Goal: Task Accomplishment & Management: Manage account settings

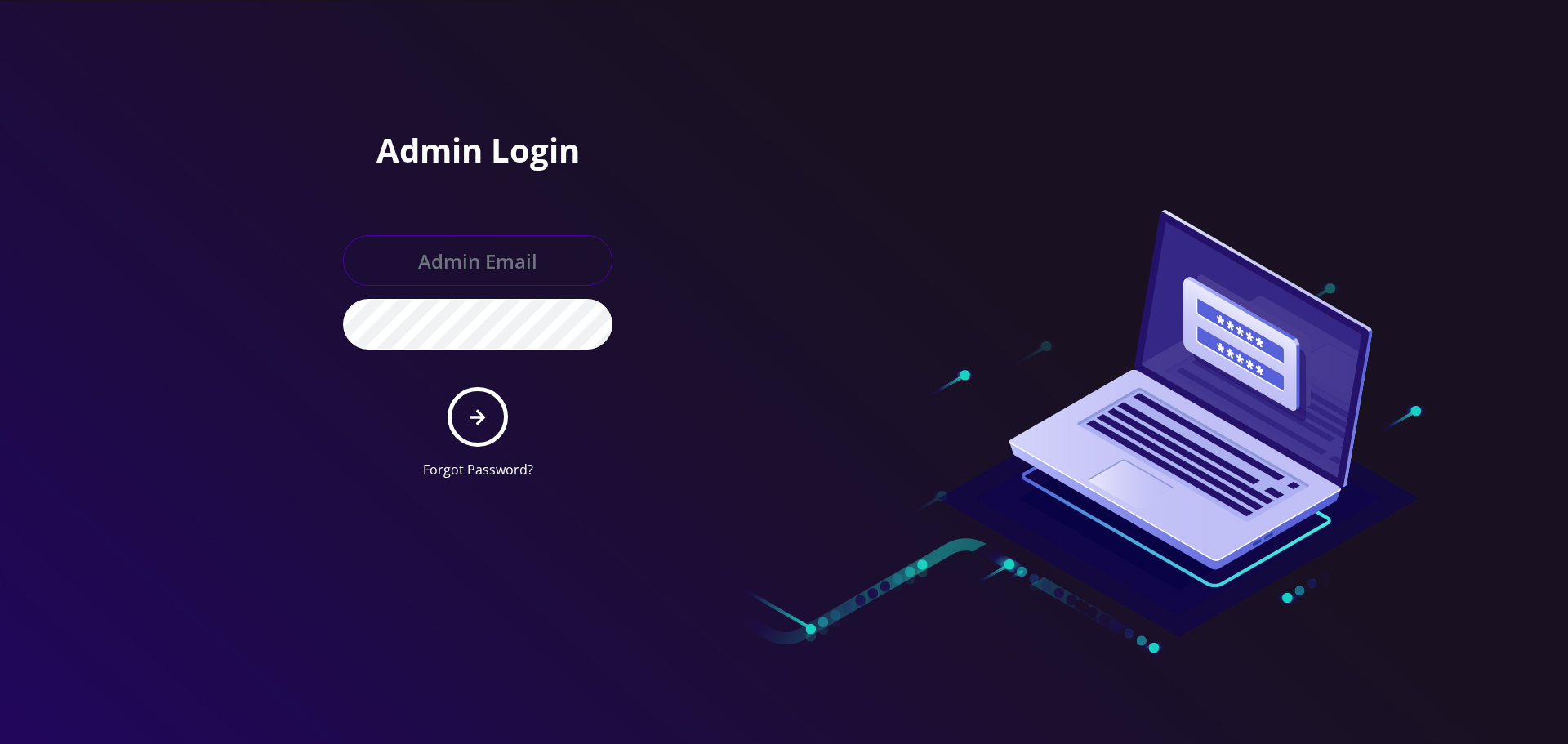
type input "[EMAIL_ADDRESS][DOMAIN_NAME]"
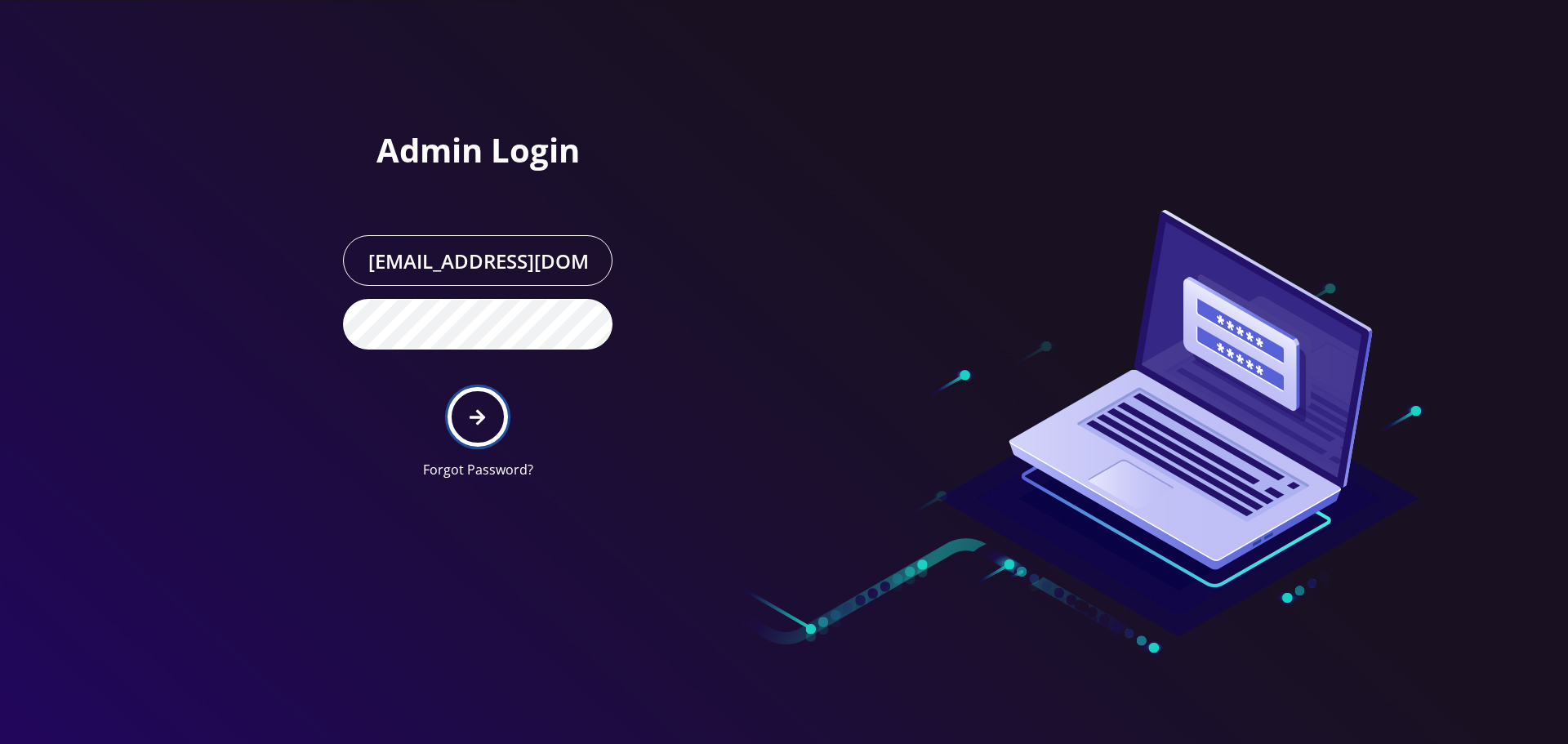
click at [482, 411] on icon "submit" at bounding box center [478, 417] width 15 height 18
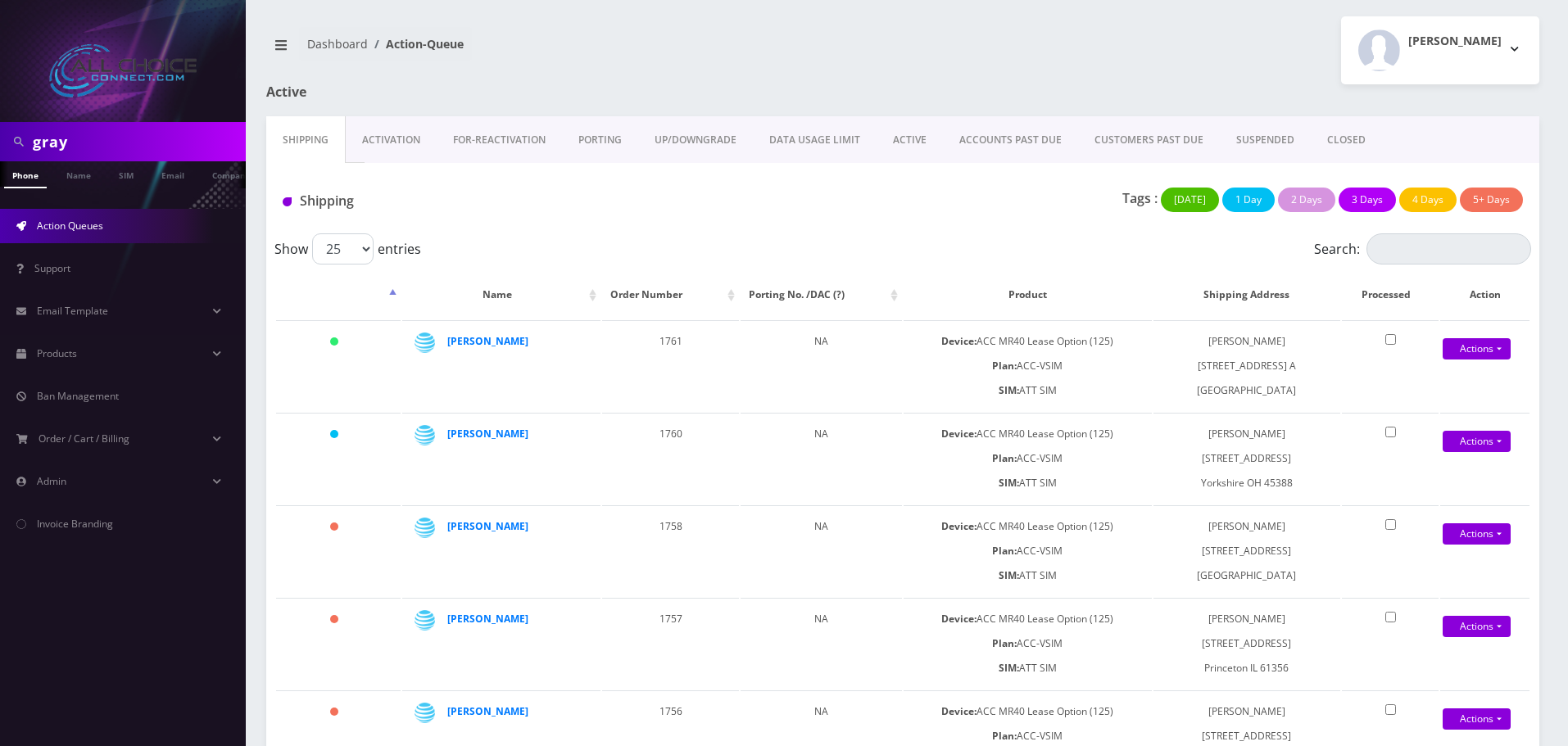
click at [75, 142] on input "gray" at bounding box center [137, 142] width 209 height 31
click at [75, 140] on input "gray" at bounding box center [137, 142] width 209 height 31
type input "[PERSON_NAME]"
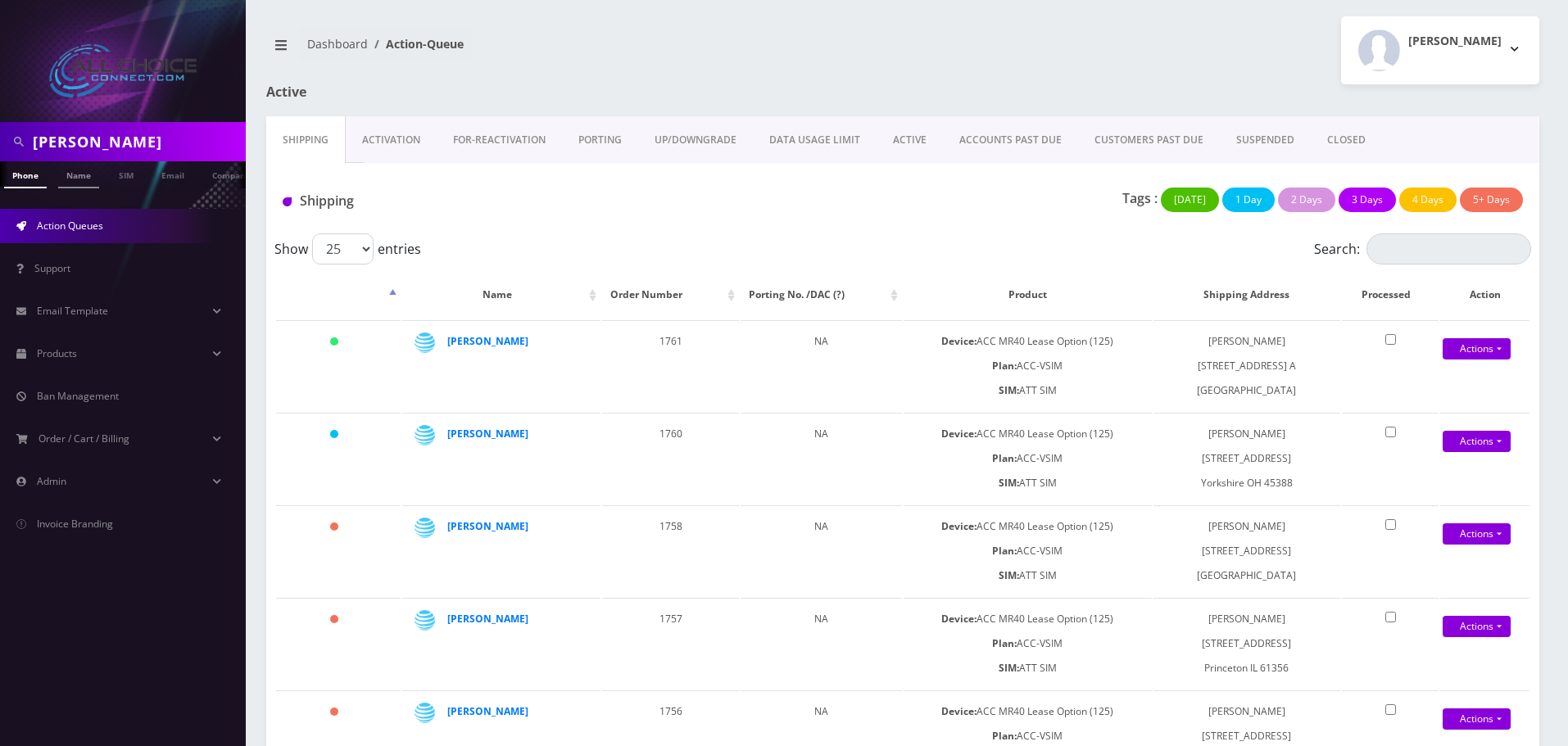
click at [99, 183] on li "Name" at bounding box center [79, 175] width 50 height 27
click at [89, 178] on link "Name" at bounding box center [79, 175] width 41 height 27
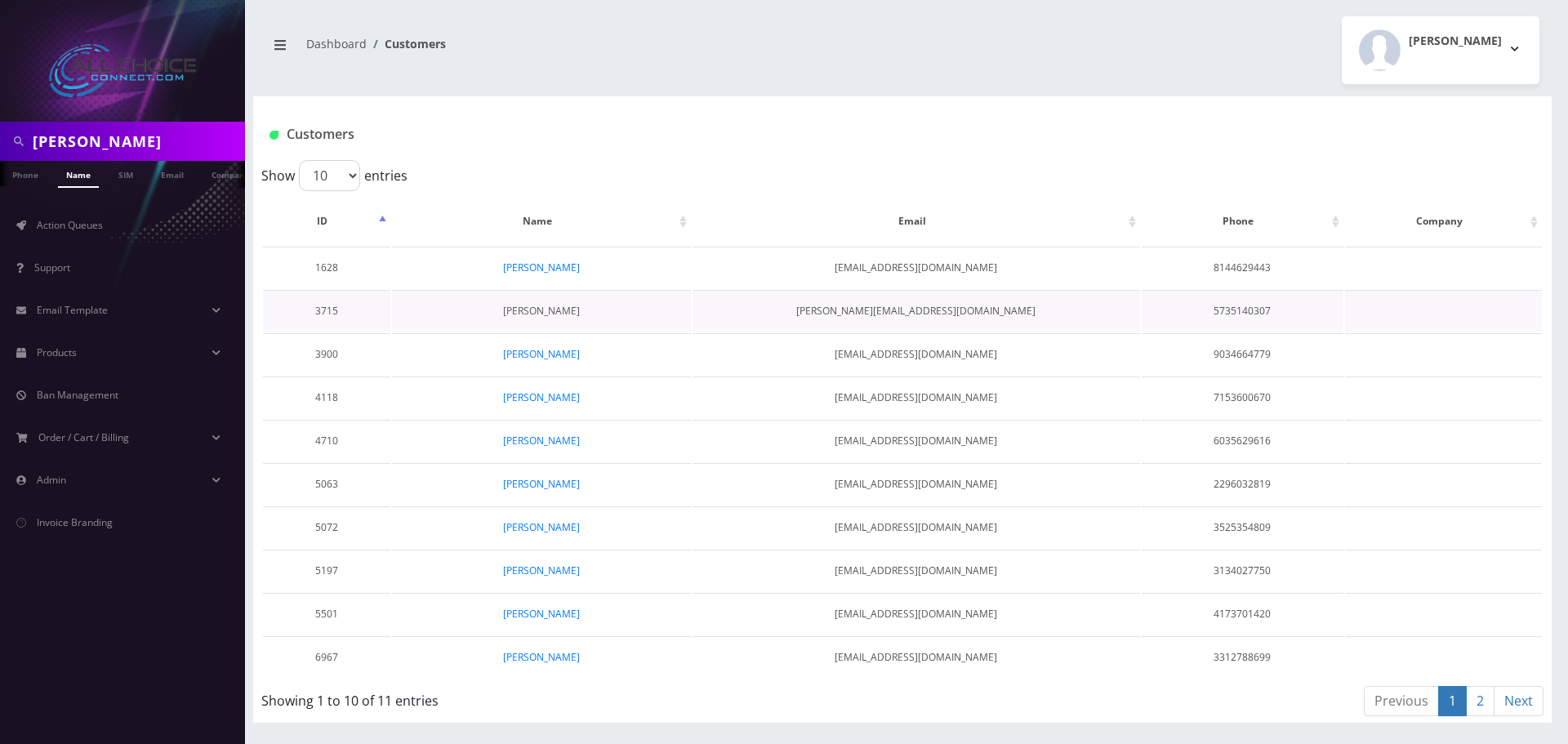
click at [543, 312] on link "HOMER WILLIAMS" at bounding box center [541, 311] width 77 height 14
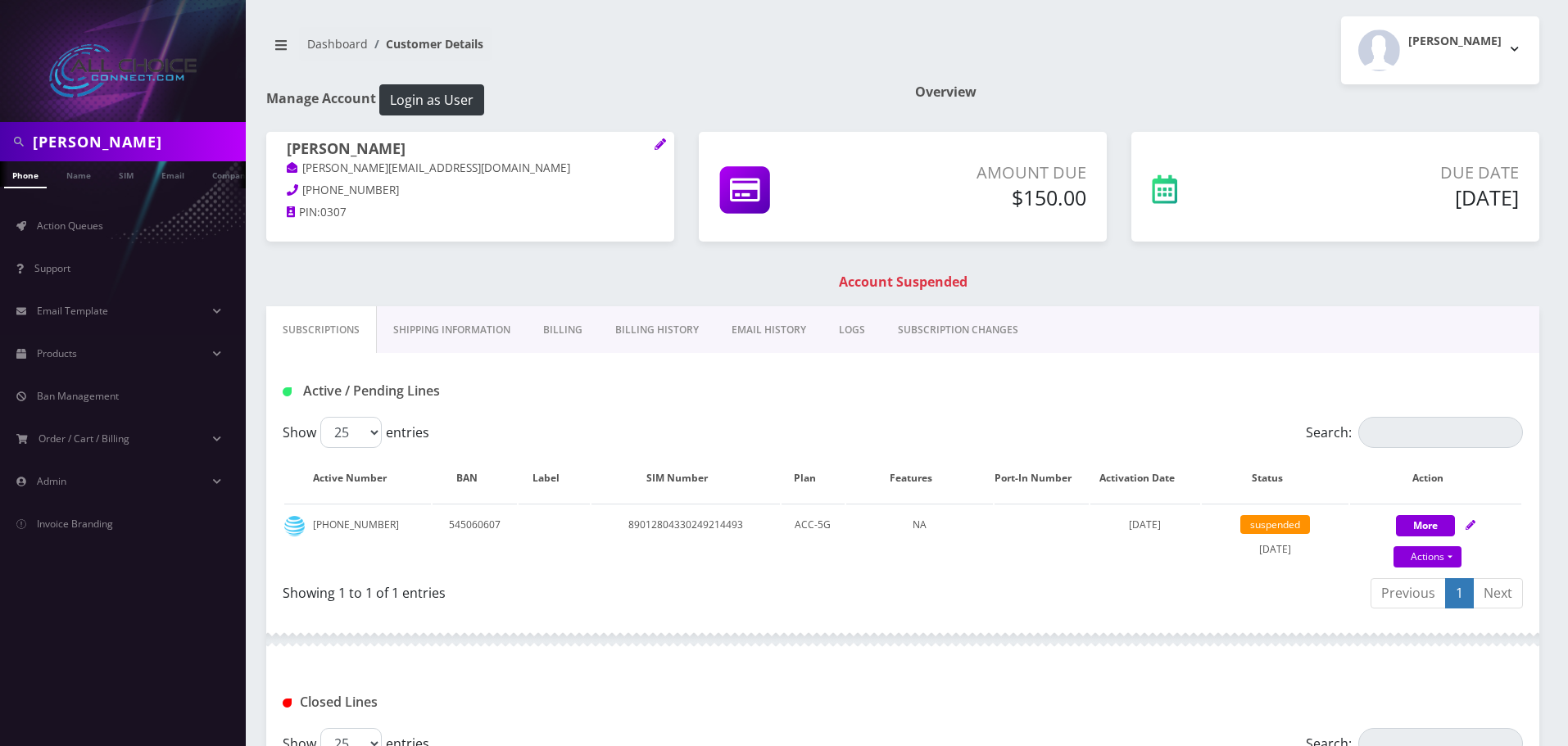
click at [573, 332] on link "Billing" at bounding box center [563, 330] width 72 height 48
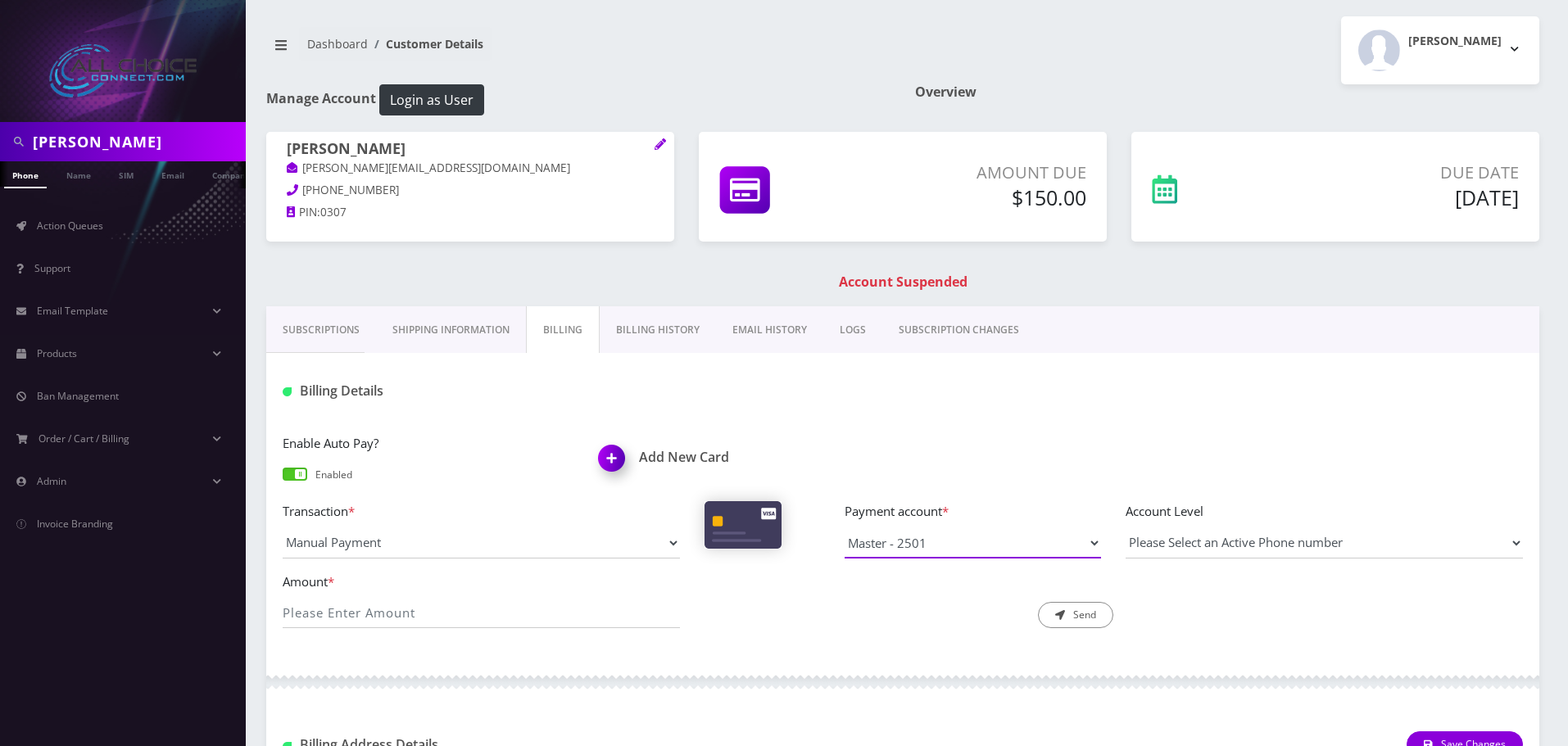
click at [961, 527] on select "Master - 2501 Master - 2501" at bounding box center [973, 543] width 256 height 31
click at [968, 463] on div "Enable Auto Pay? Enabled Add New Card" at bounding box center [903, 467] width 1265 height 68
click at [314, 613] on input "Amount *" at bounding box center [481, 612] width 397 height 31
type input "150"
click at [1084, 616] on button "Send" at bounding box center [1075, 615] width 75 height 26
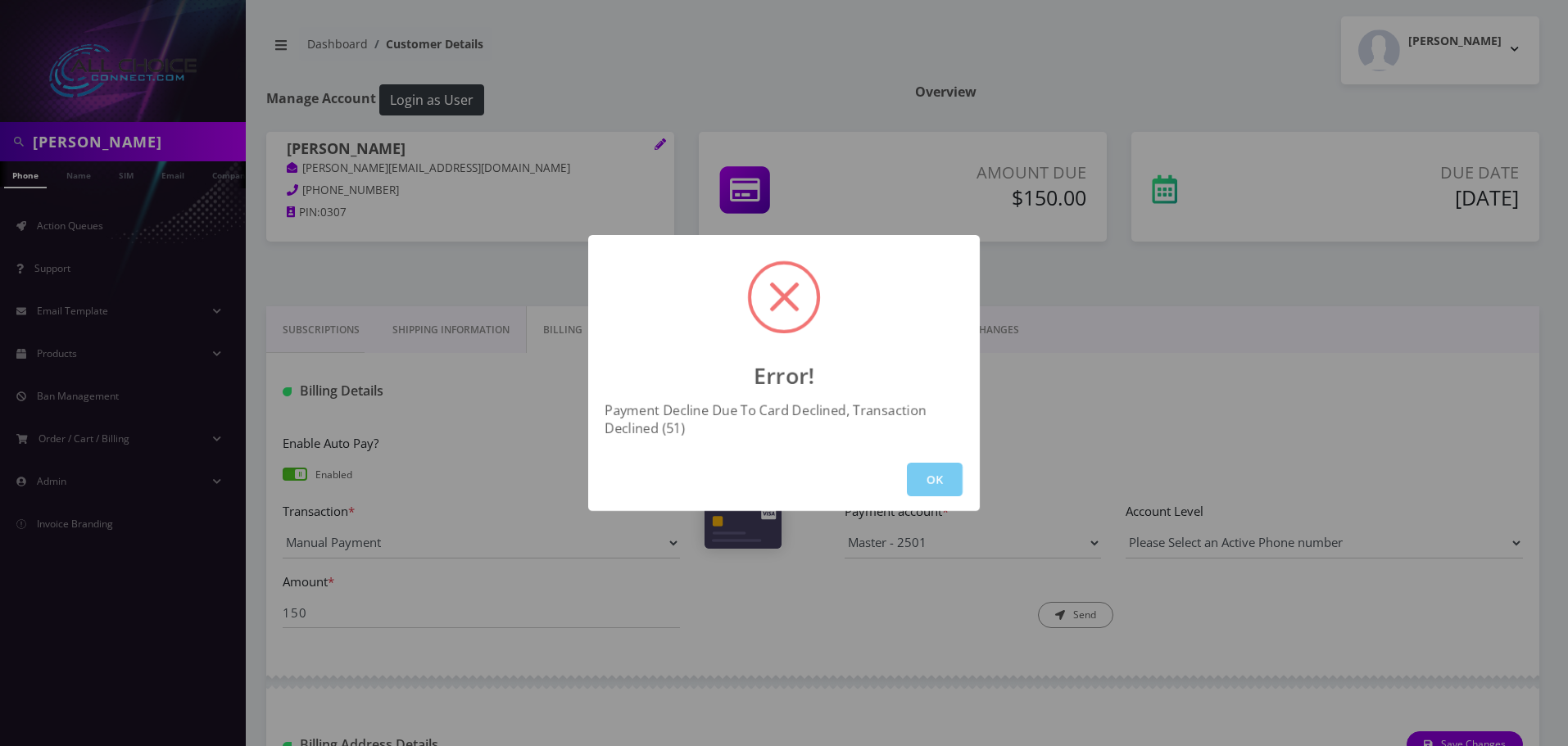
click at [940, 485] on button "OK" at bounding box center [934, 479] width 56 height 33
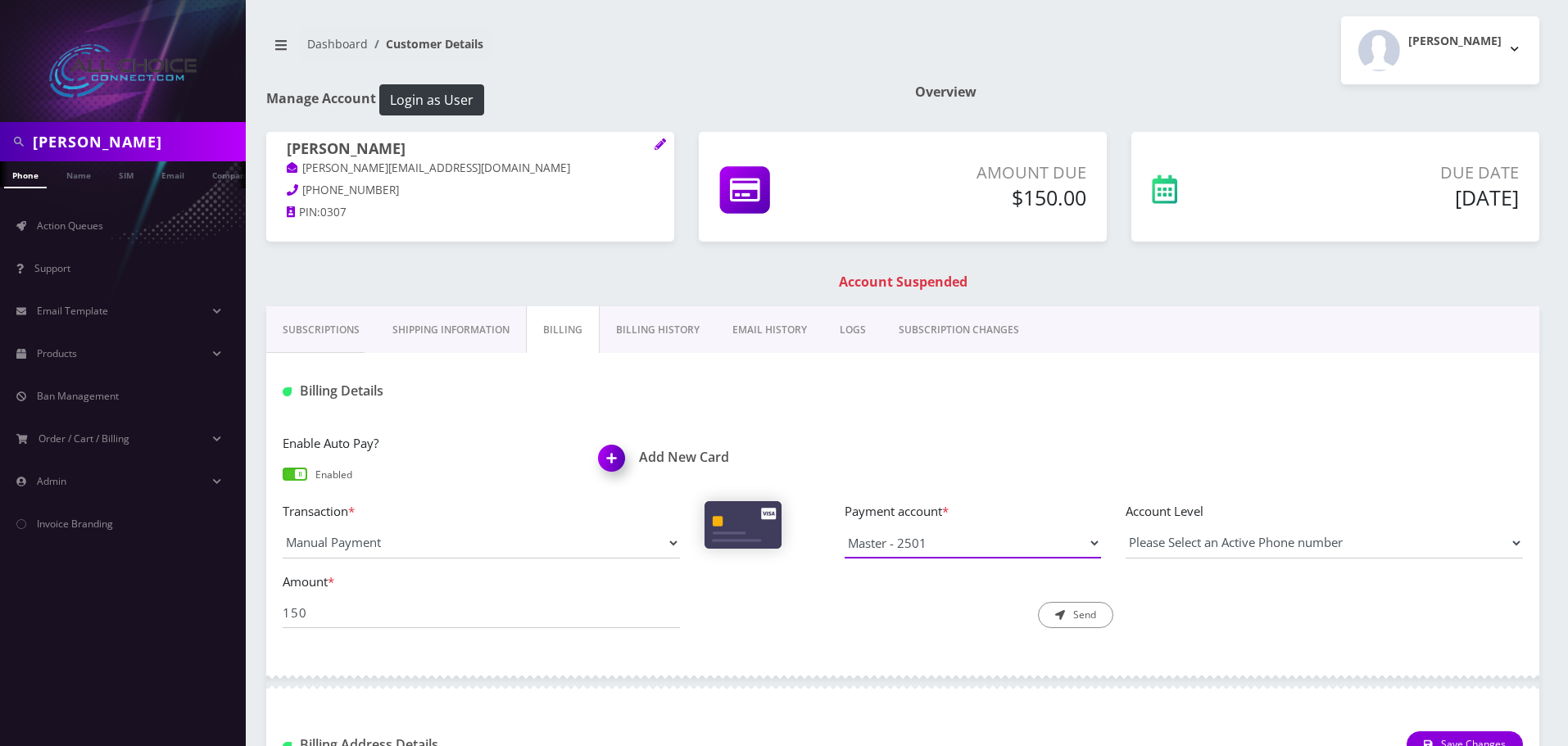
click at [972, 528] on select "Master - 2501 Master - 2501" at bounding box center [973, 543] width 256 height 31
select select "9521"
click at [845, 527] on select "Master - 2501 Master - 2501" at bounding box center [973, 543] width 256 height 31
click at [493, 611] on input "150" at bounding box center [481, 612] width 397 height 31
type input "150"
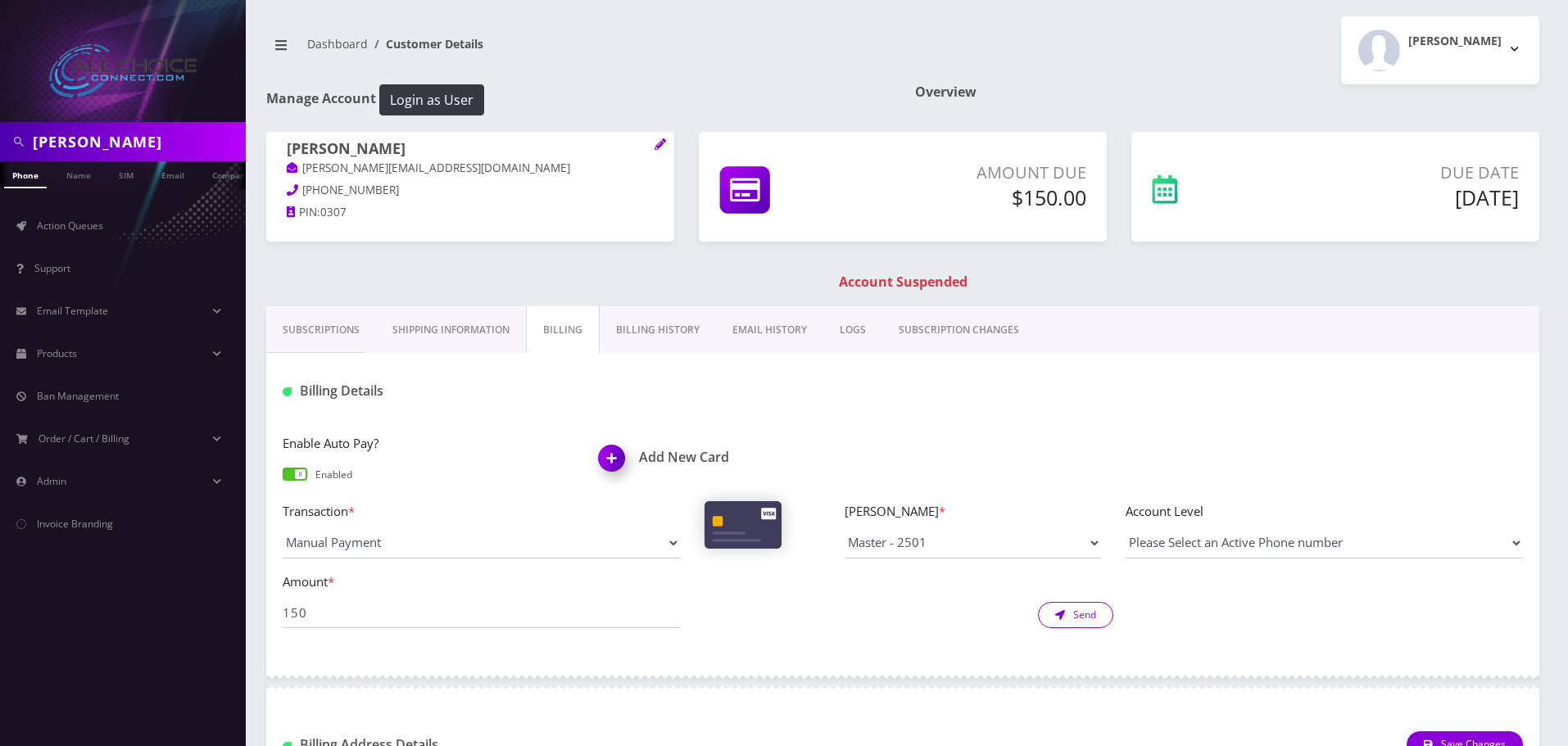
click at [1074, 607] on button "Send" at bounding box center [1075, 615] width 75 height 26
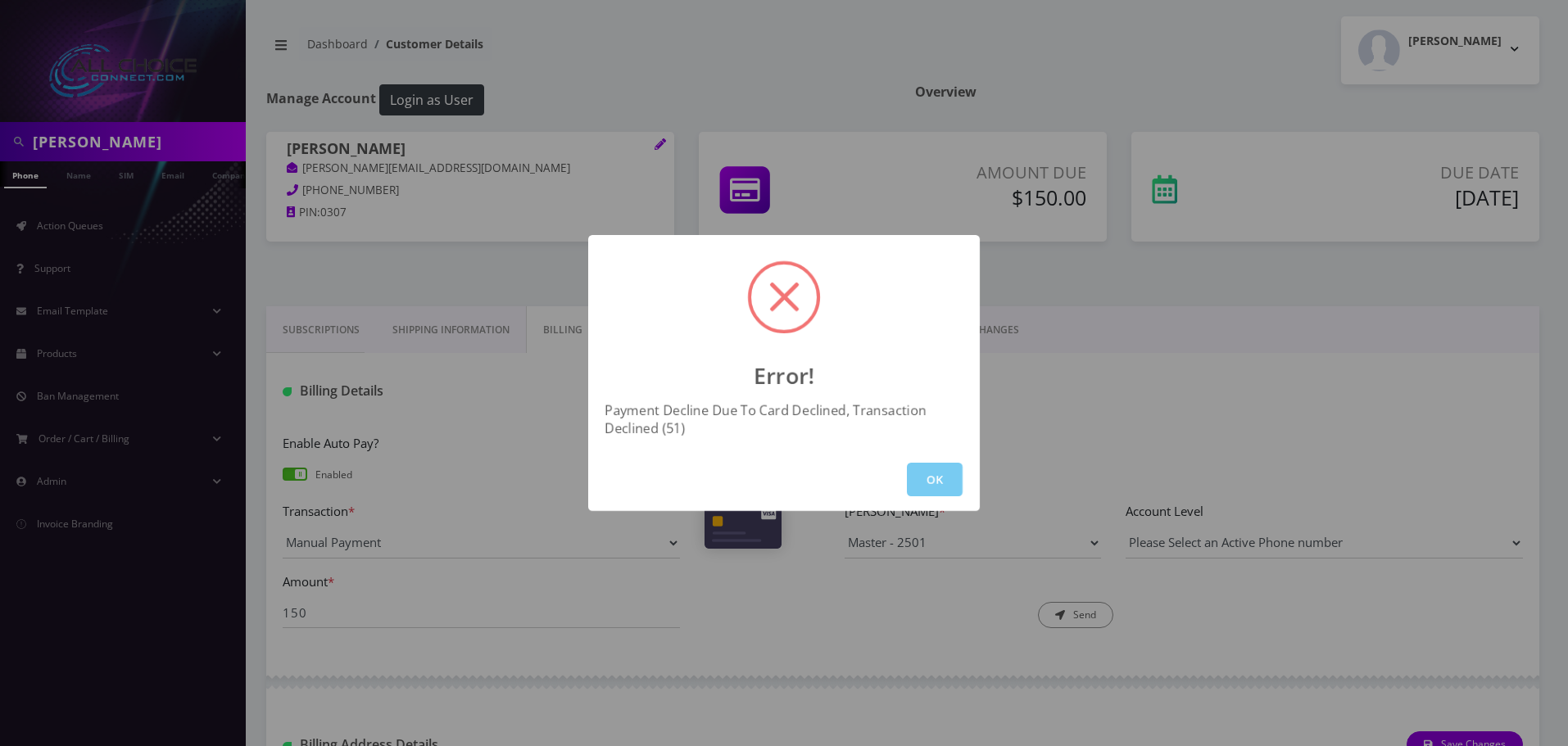
click at [942, 489] on button "OK" at bounding box center [934, 479] width 56 height 33
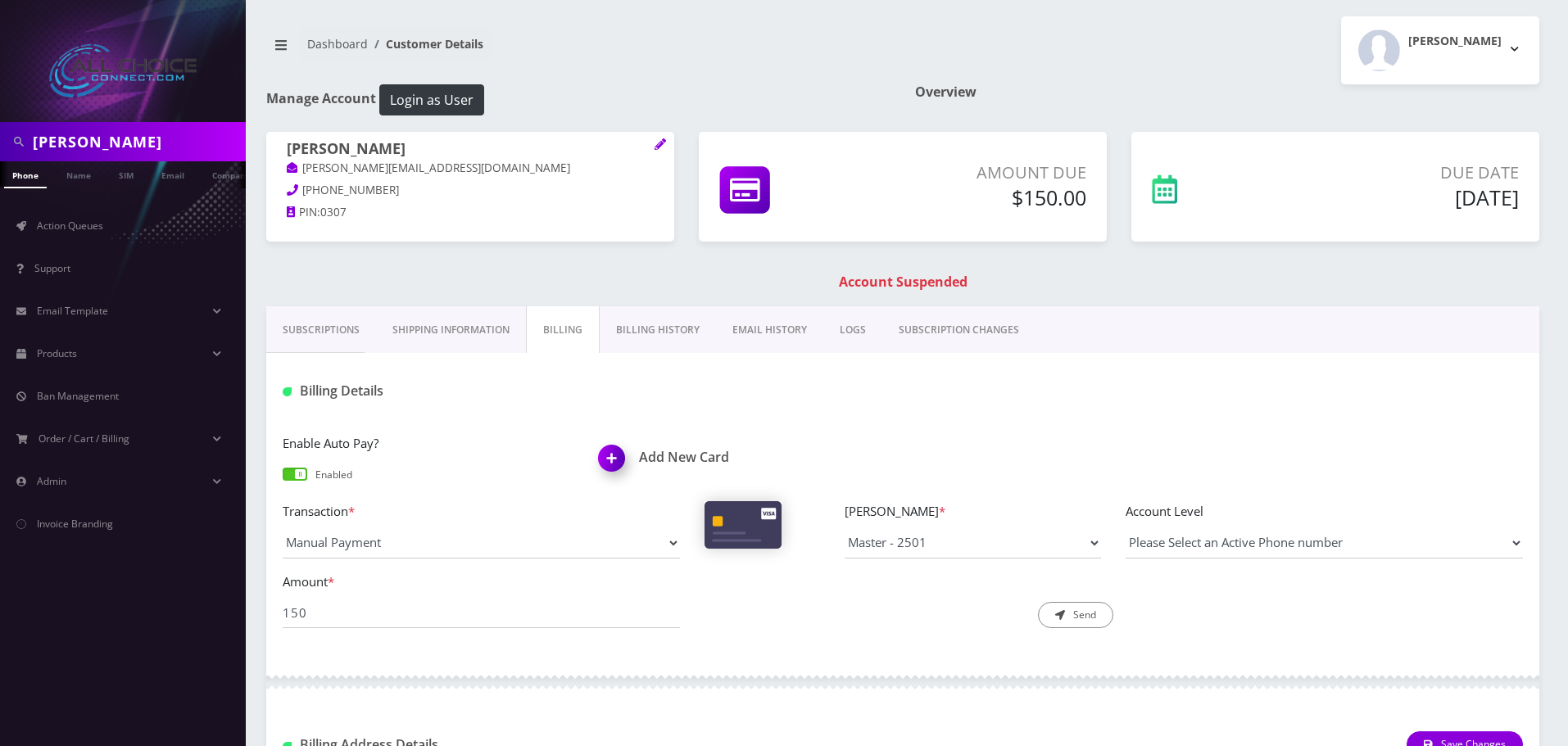
click at [893, 279] on h1 "Account Suspended" at bounding box center [903, 282] width 1265 height 15
drag, startPoint x: 974, startPoint y: 276, endPoint x: 799, endPoint y: 290, distance: 175.6
click at [799, 290] on h1 "Account Suspended" at bounding box center [903, 282] width 1265 height 15
click at [887, 279] on h1 "Account Suspended" at bounding box center [903, 282] width 1265 height 15
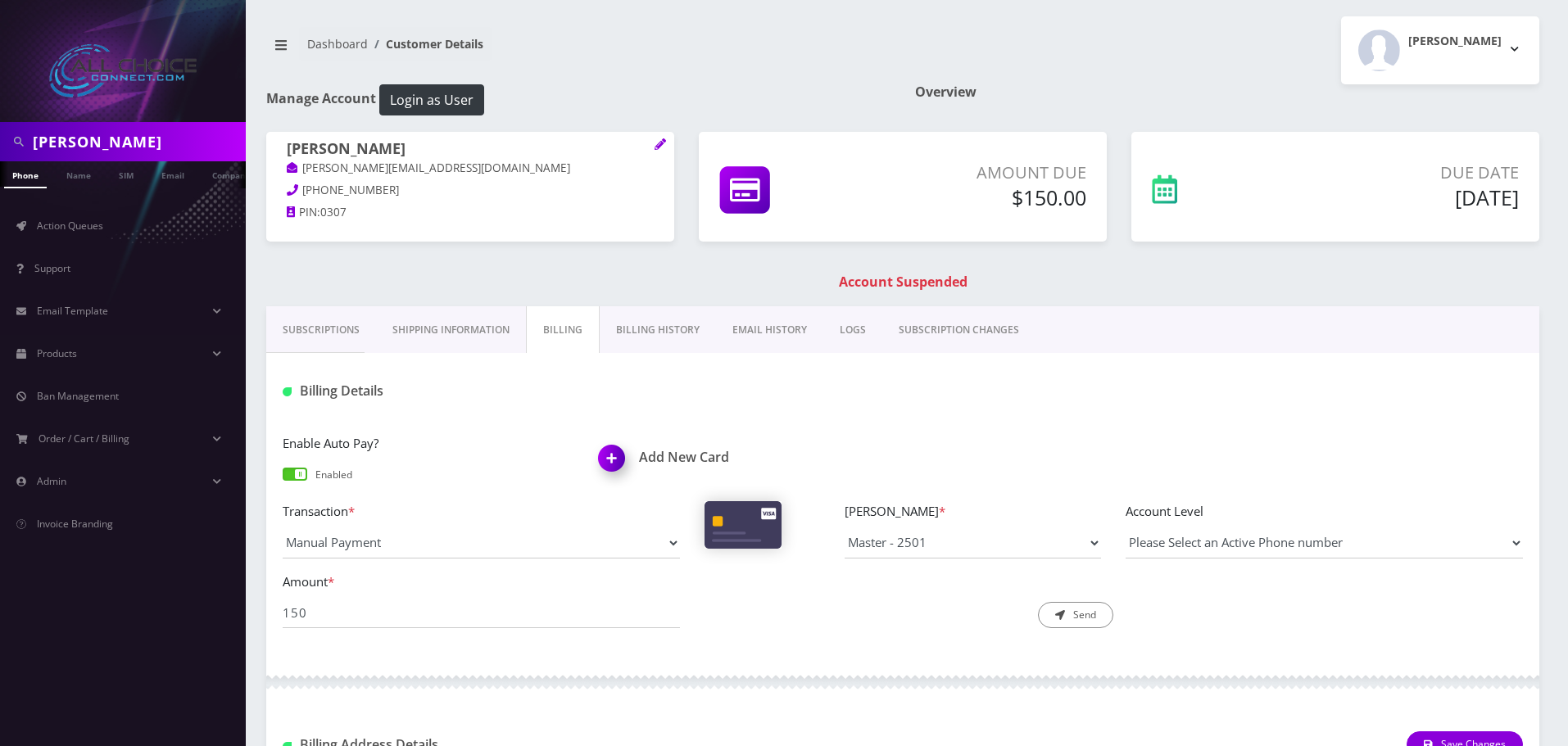
click at [889, 277] on h1 "Account Suspended" at bounding box center [903, 282] width 1265 height 15
click at [892, 277] on h1 "Account Suspended" at bounding box center [903, 282] width 1265 height 15
click at [609, 441] on img at bounding box center [615, 463] width 49 height 49
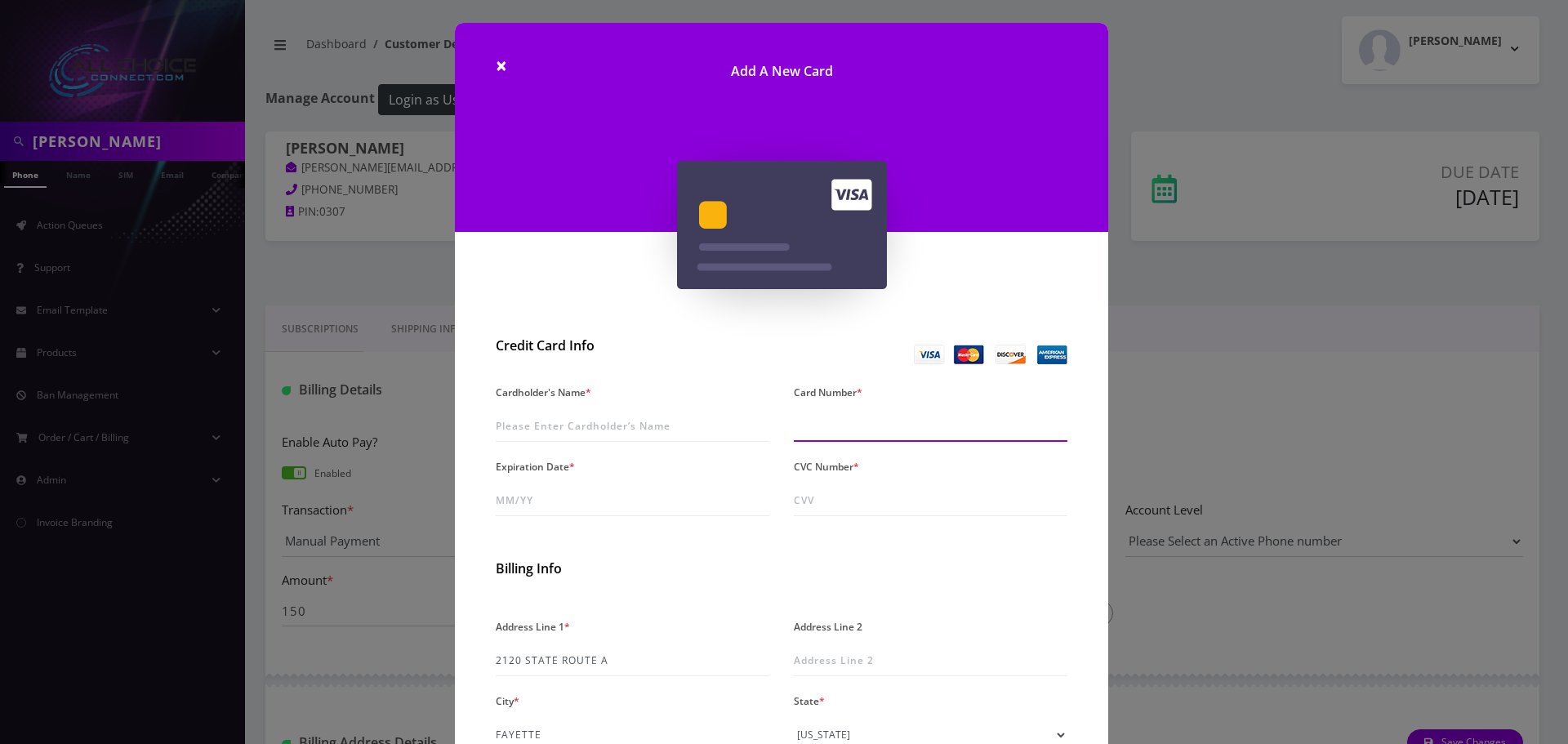
click at [828, 415] on input "Card Number *" at bounding box center [930, 426] width 273 height 31
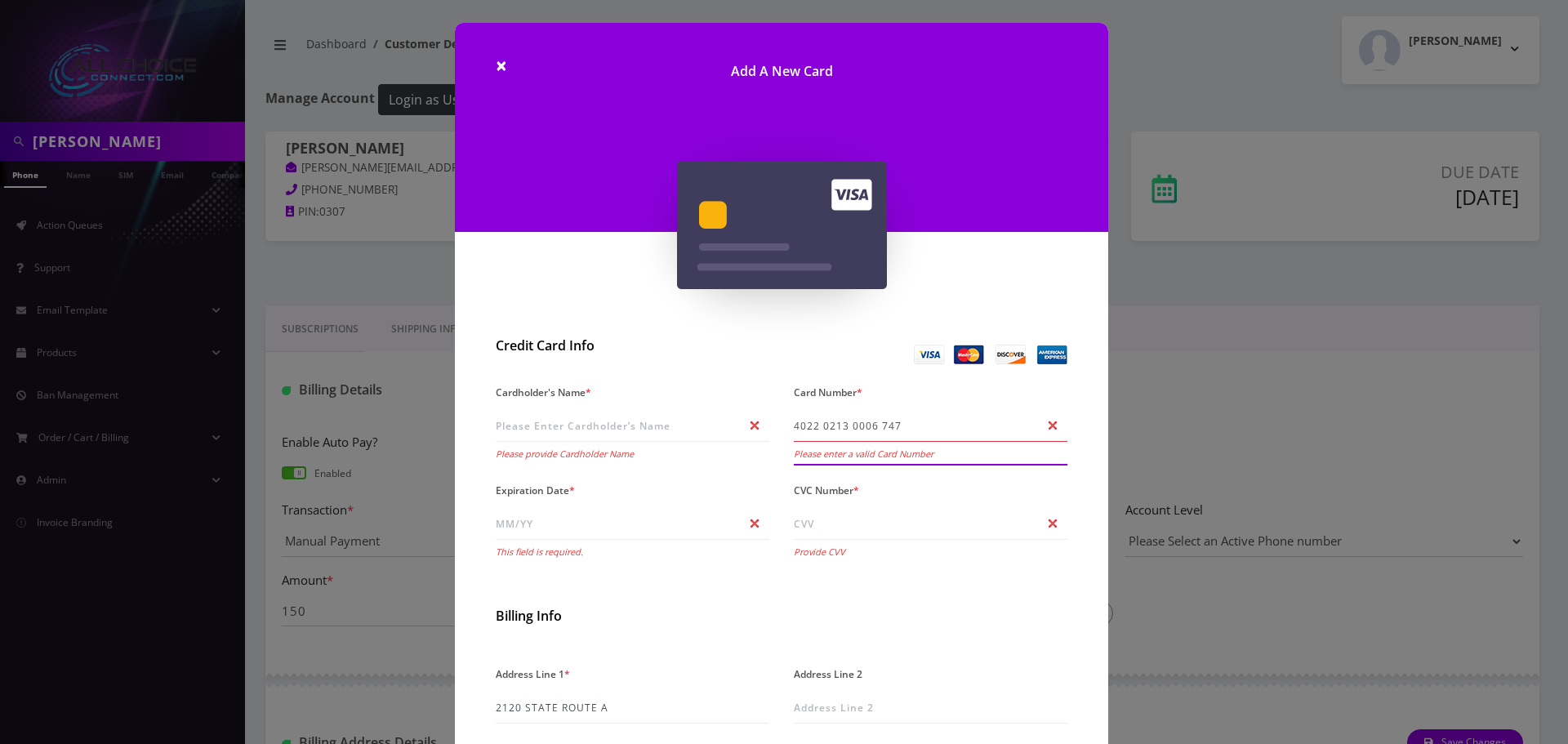
type input "4022 0213 0006 7479"
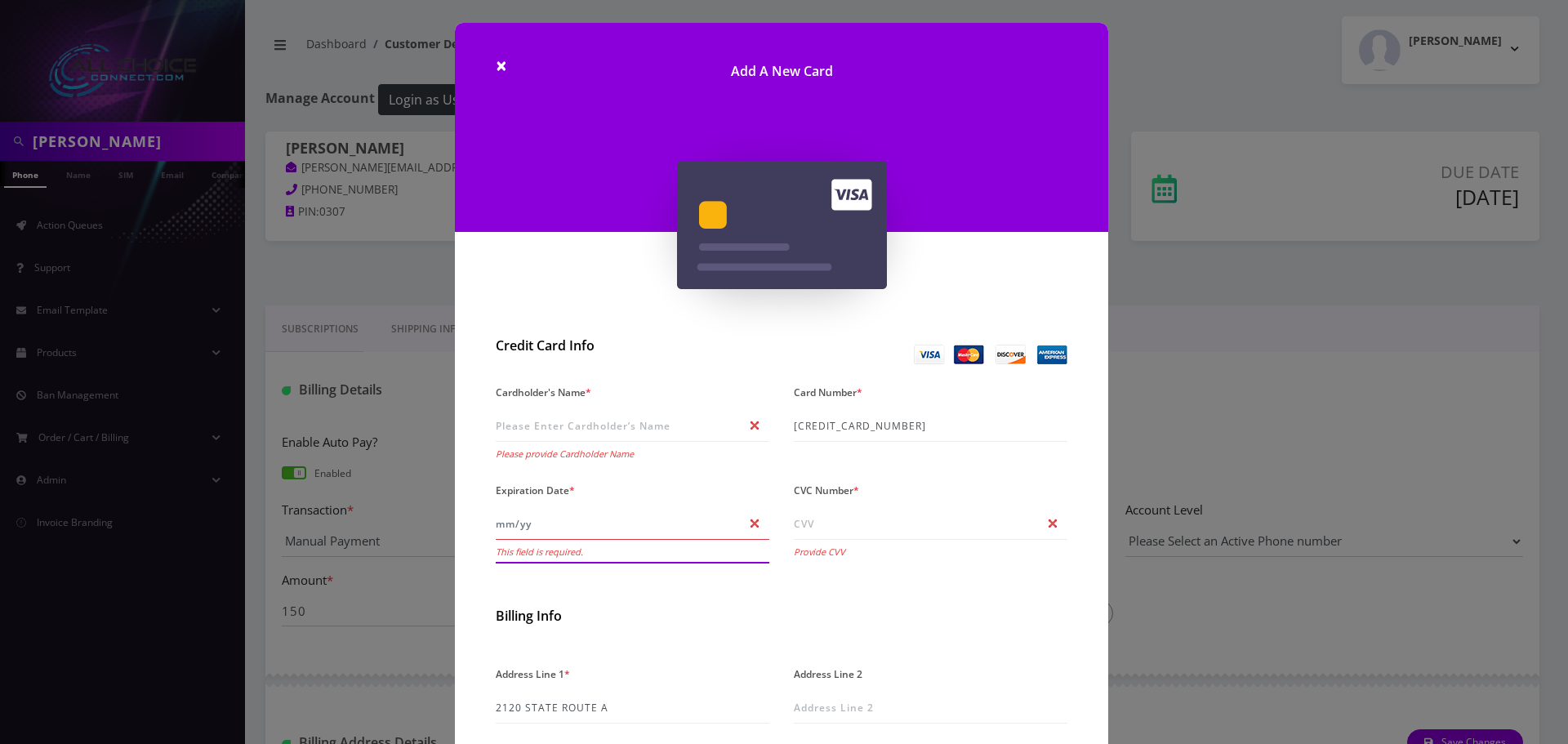
click at [520, 517] on input "Expiration Date *" at bounding box center [632, 524] width 273 height 31
type input "06/26"
click at [812, 527] on input "CVC Number *" at bounding box center [930, 524] width 273 height 31
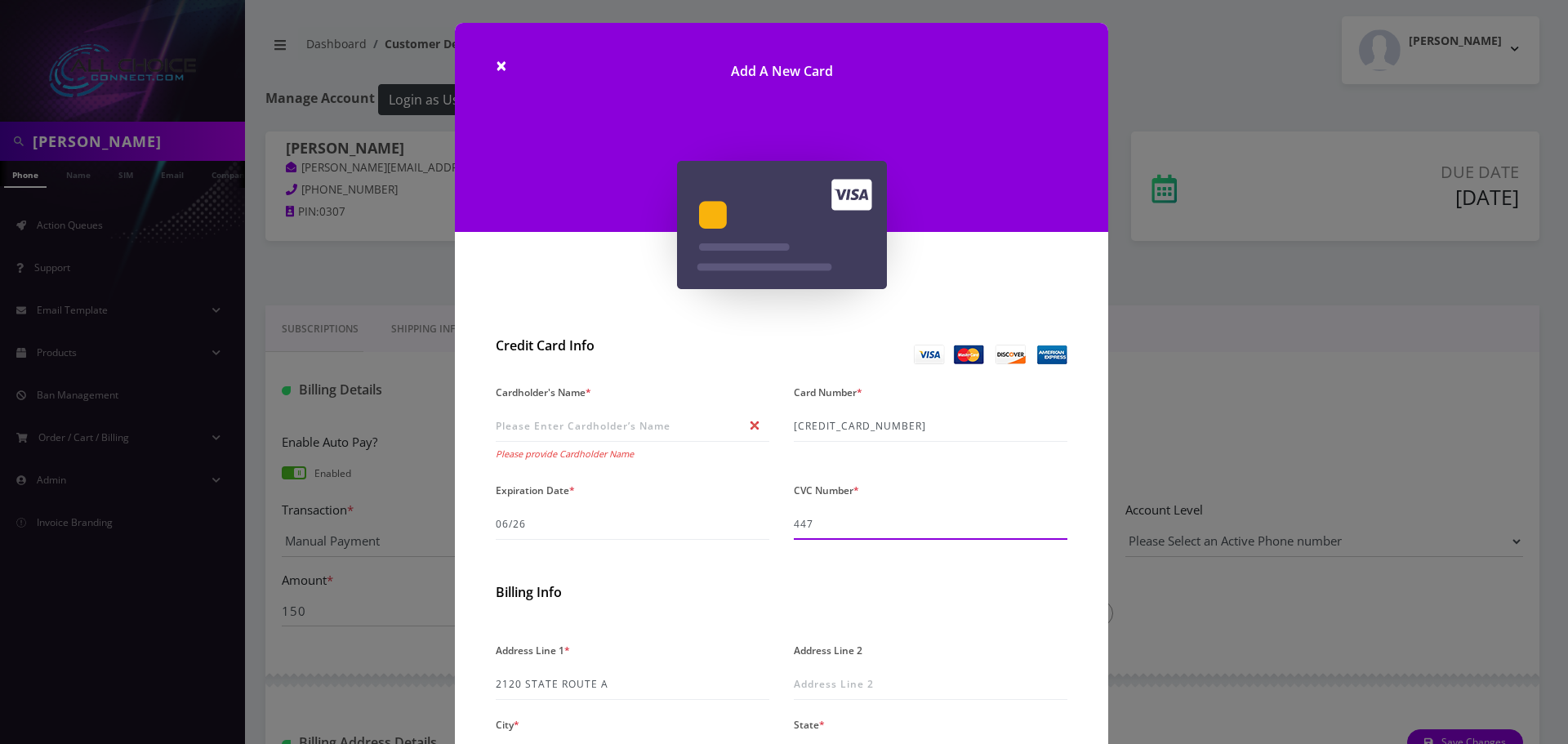
type input "447"
click at [539, 433] on input "Cardholder's Name *" at bounding box center [632, 426] width 273 height 31
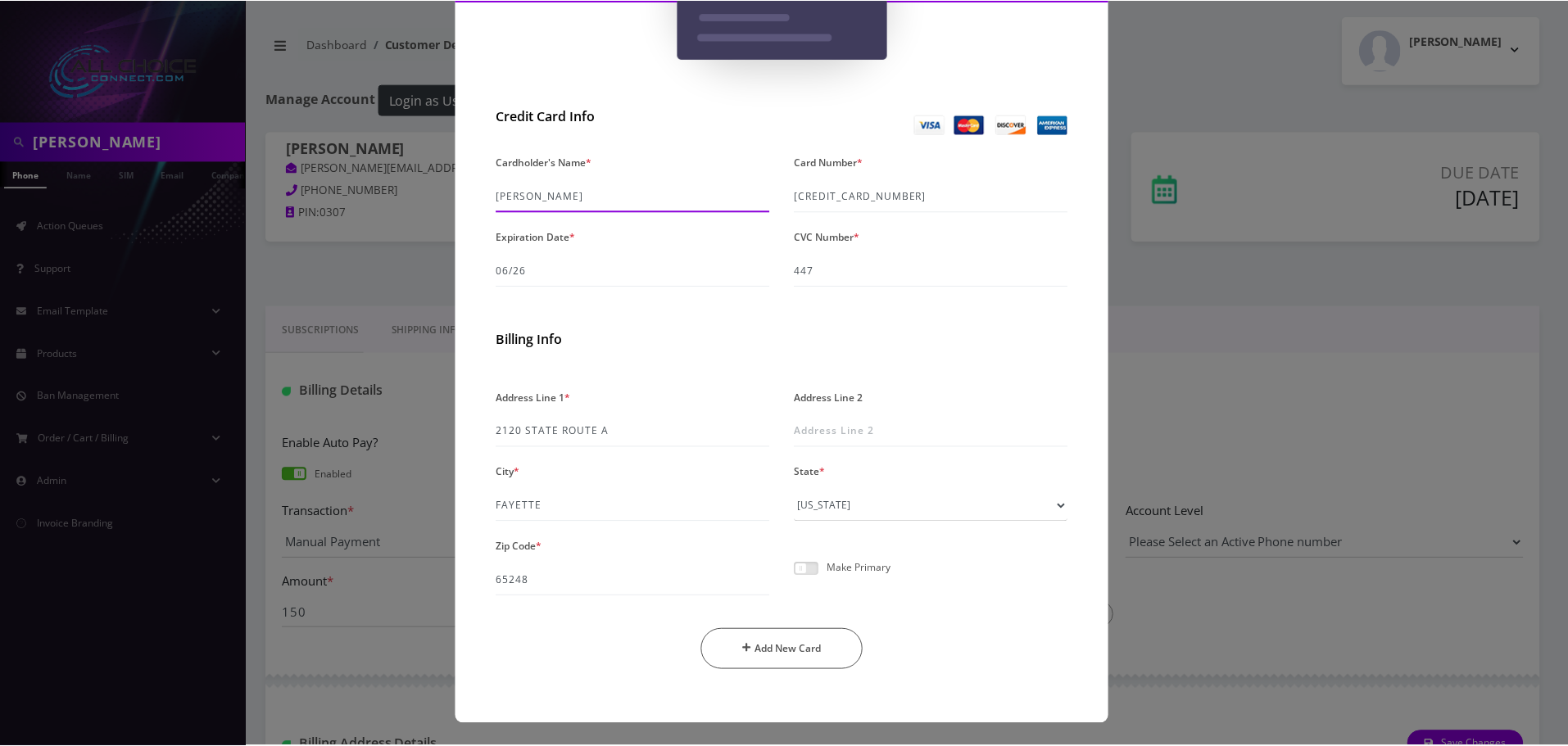
scroll to position [231, 0]
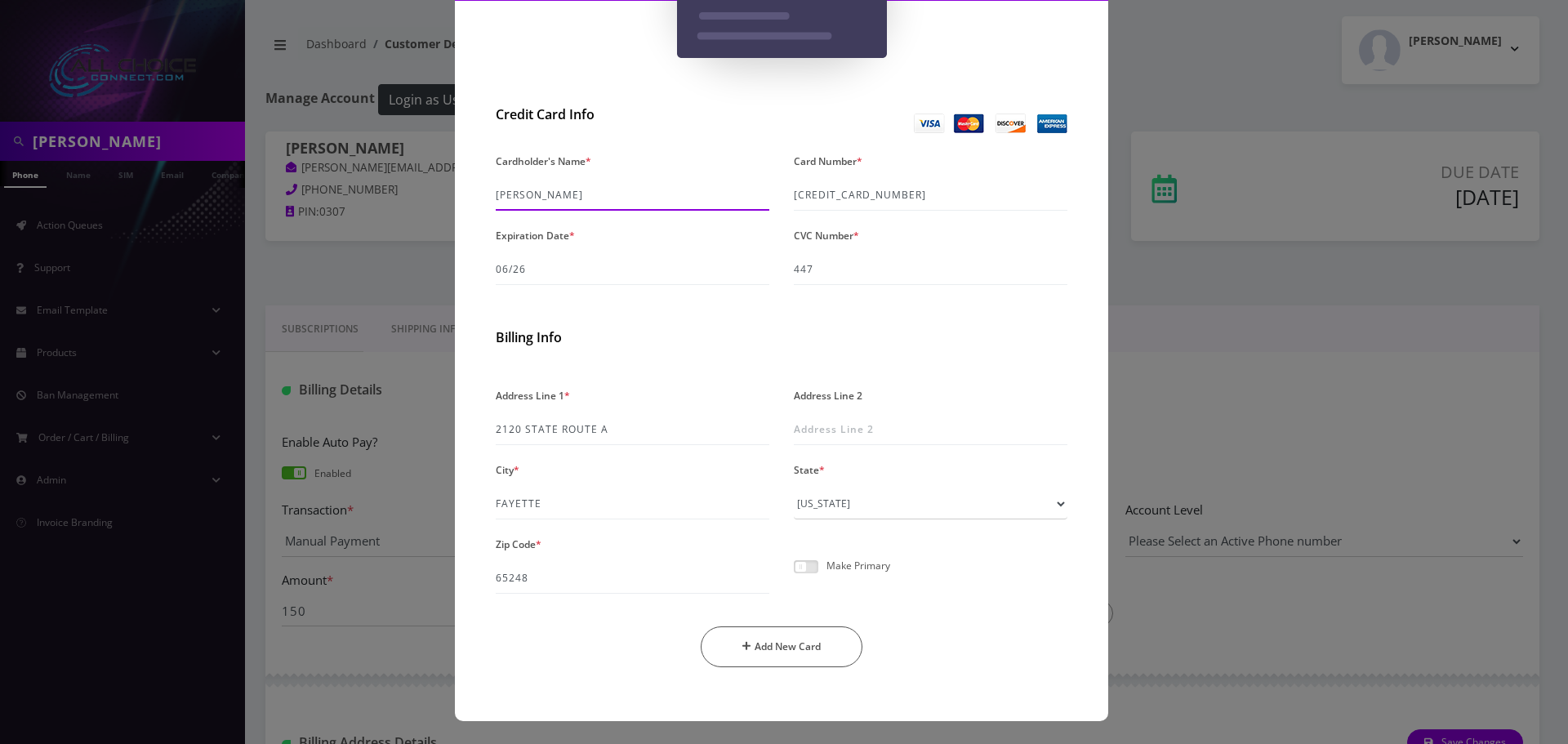
type input "Homer Williams"
click at [798, 568] on span at bounding box center [805, 566] width 25 height 13
click input "checkbox"
click button "Add New Card"
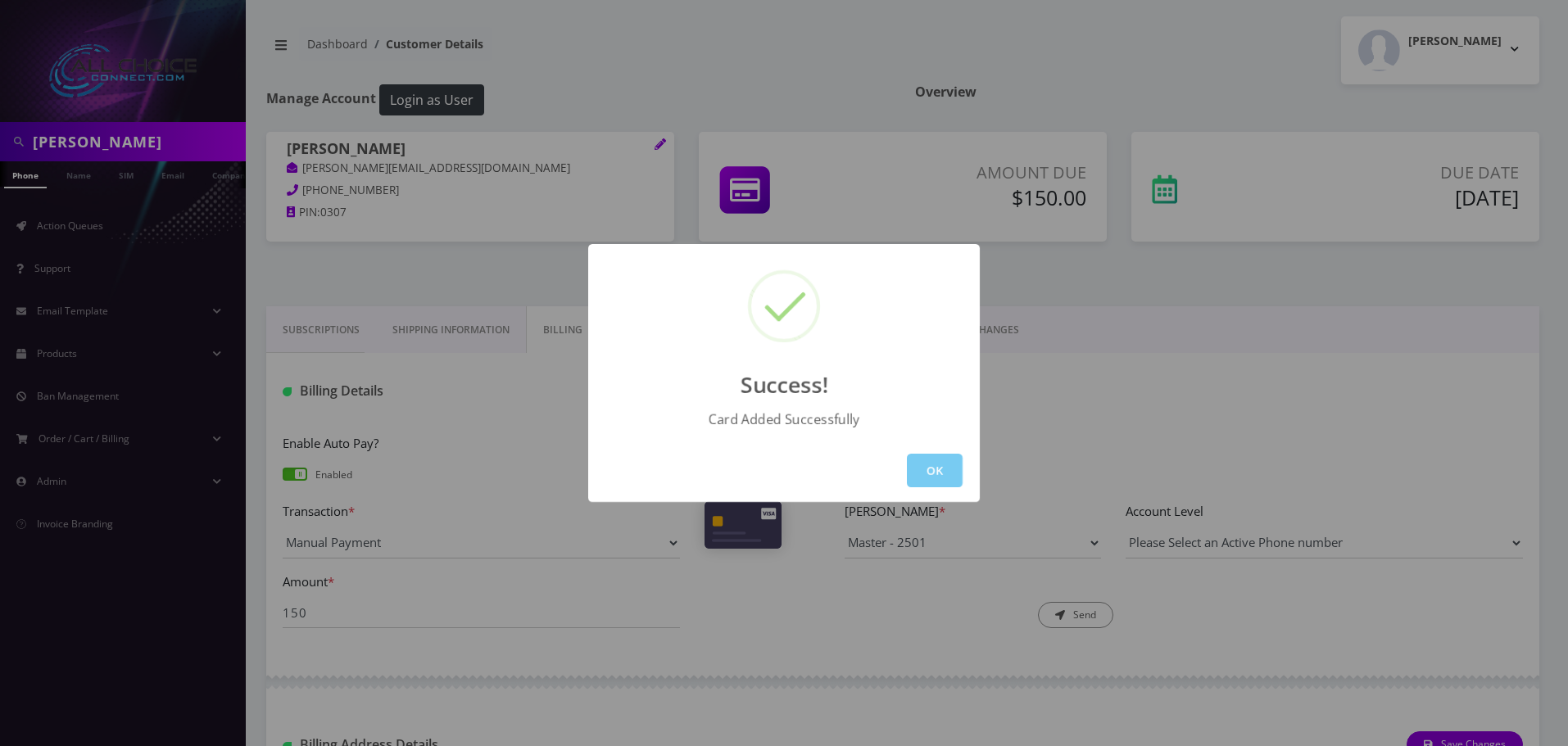
click button "OK"
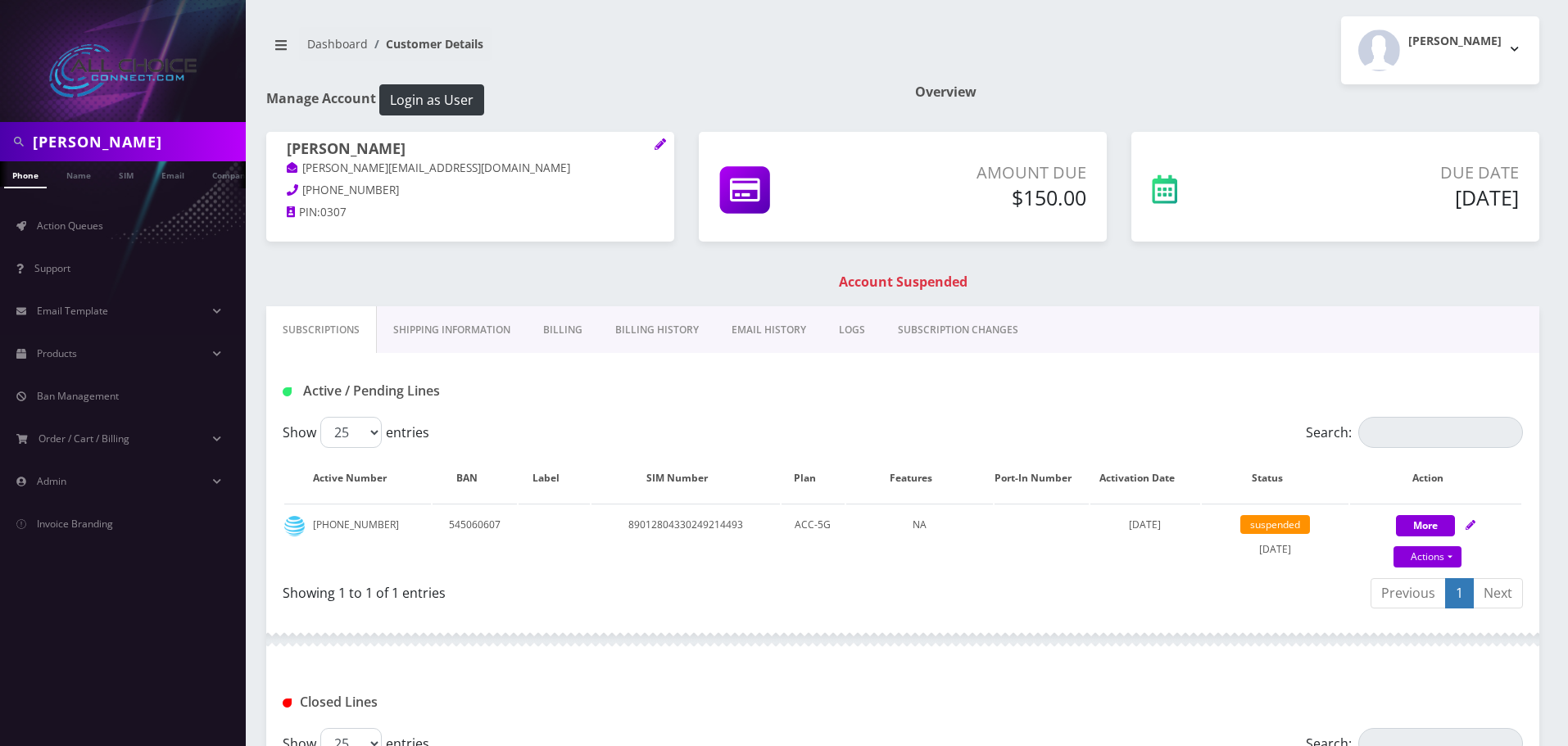
click at [549, 321] on link "Billing" at bounding box center [563, 330] width 72 height 48
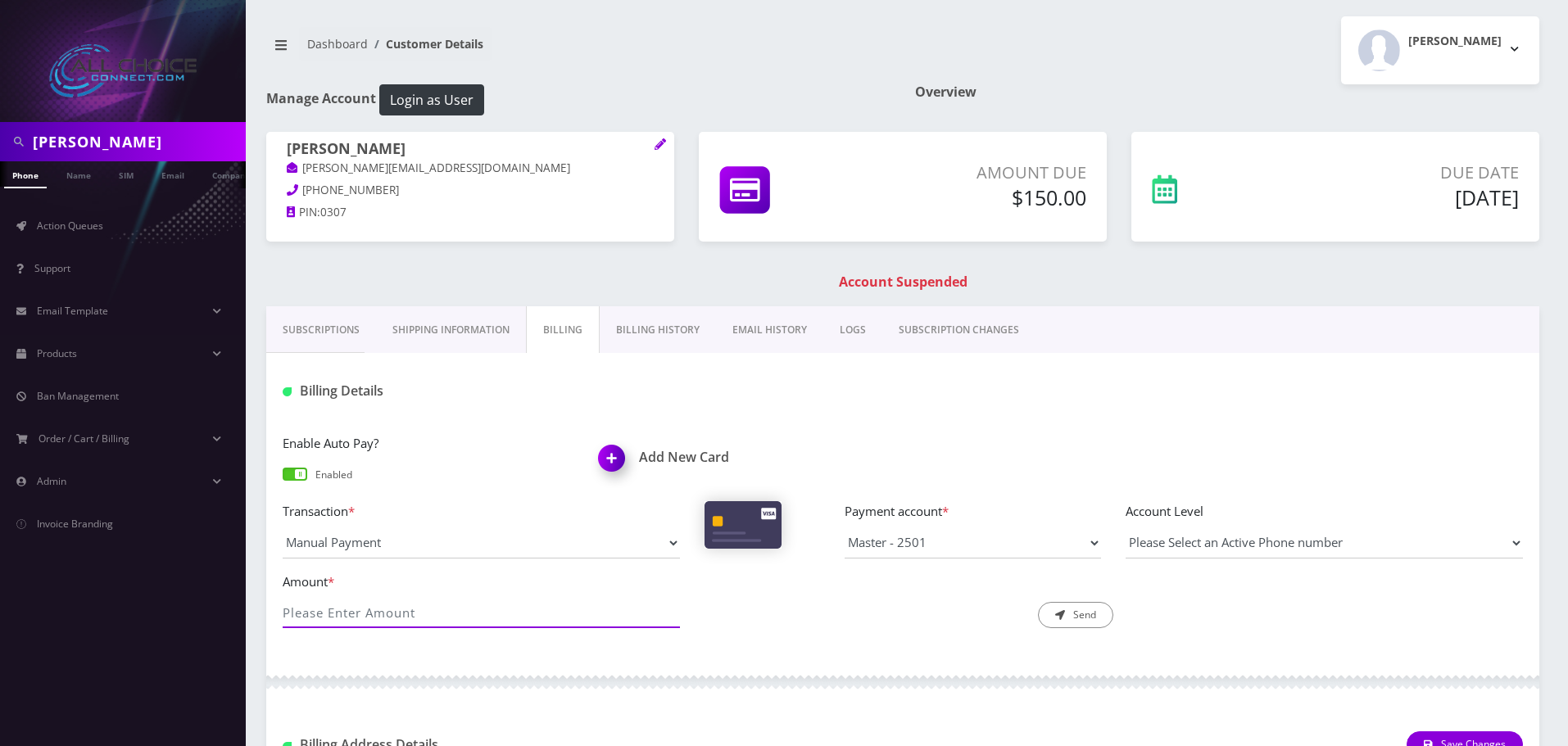
click at [410, 617] on input "Amount *" at bounding box center [481, 612] width 397 height 31
type input "150"
click at [1065, 621] on button "Send" at bounding box center [1075, 615] width 75 height 26
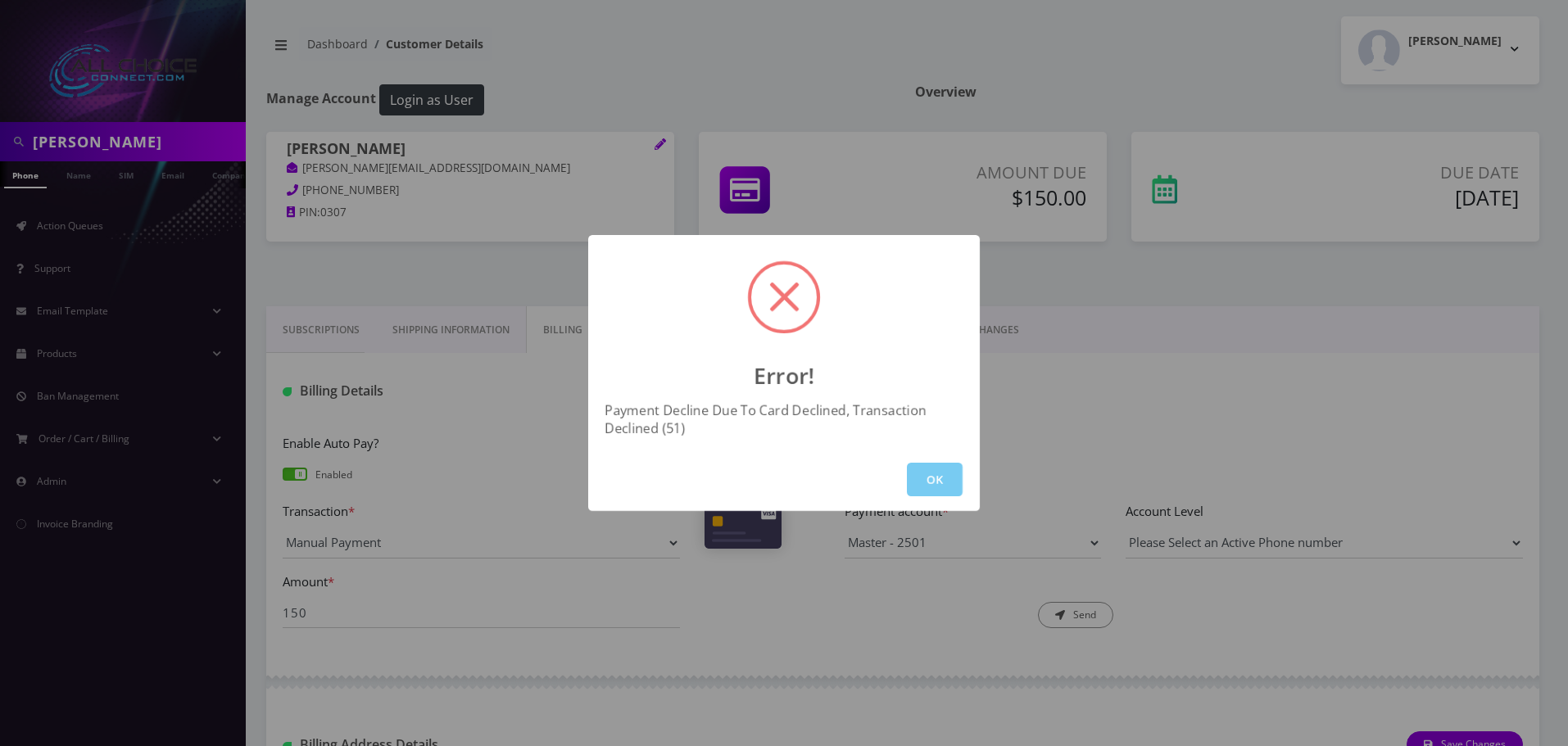
click at [935, 490] on button "OK" at bounding box center [934, 479] width 56 height 33
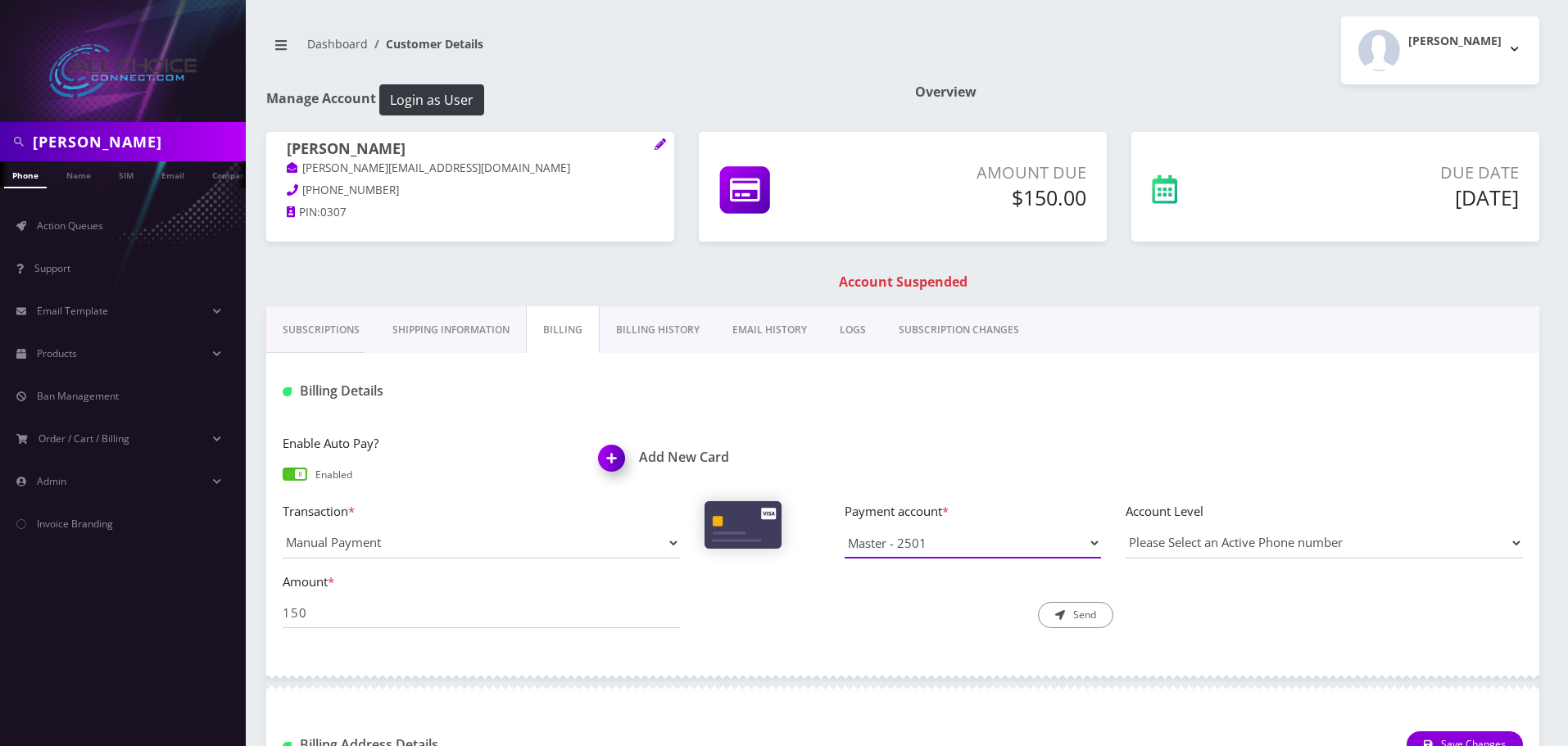
click at [975, 555] on select "Master - 2501 Master - 2501" at bounding box center [973, 543] width 256 height 31
click at [86, 178] on link "Name" at bounding box center [79, 175] width 41 height 27
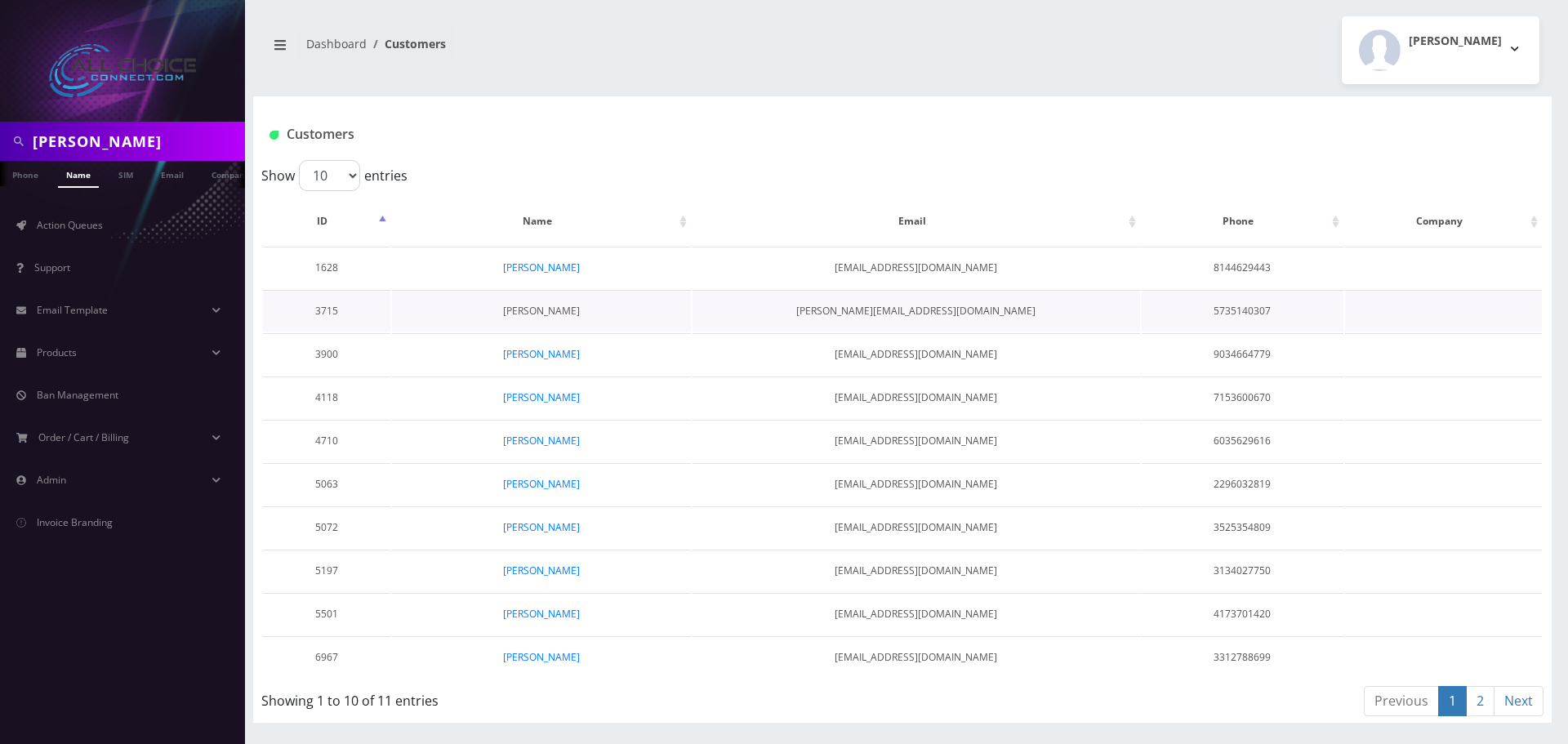
click at [517, 312] on link "[PERSON_NAME]" at bounding box center [541, 311] width 77 height 14
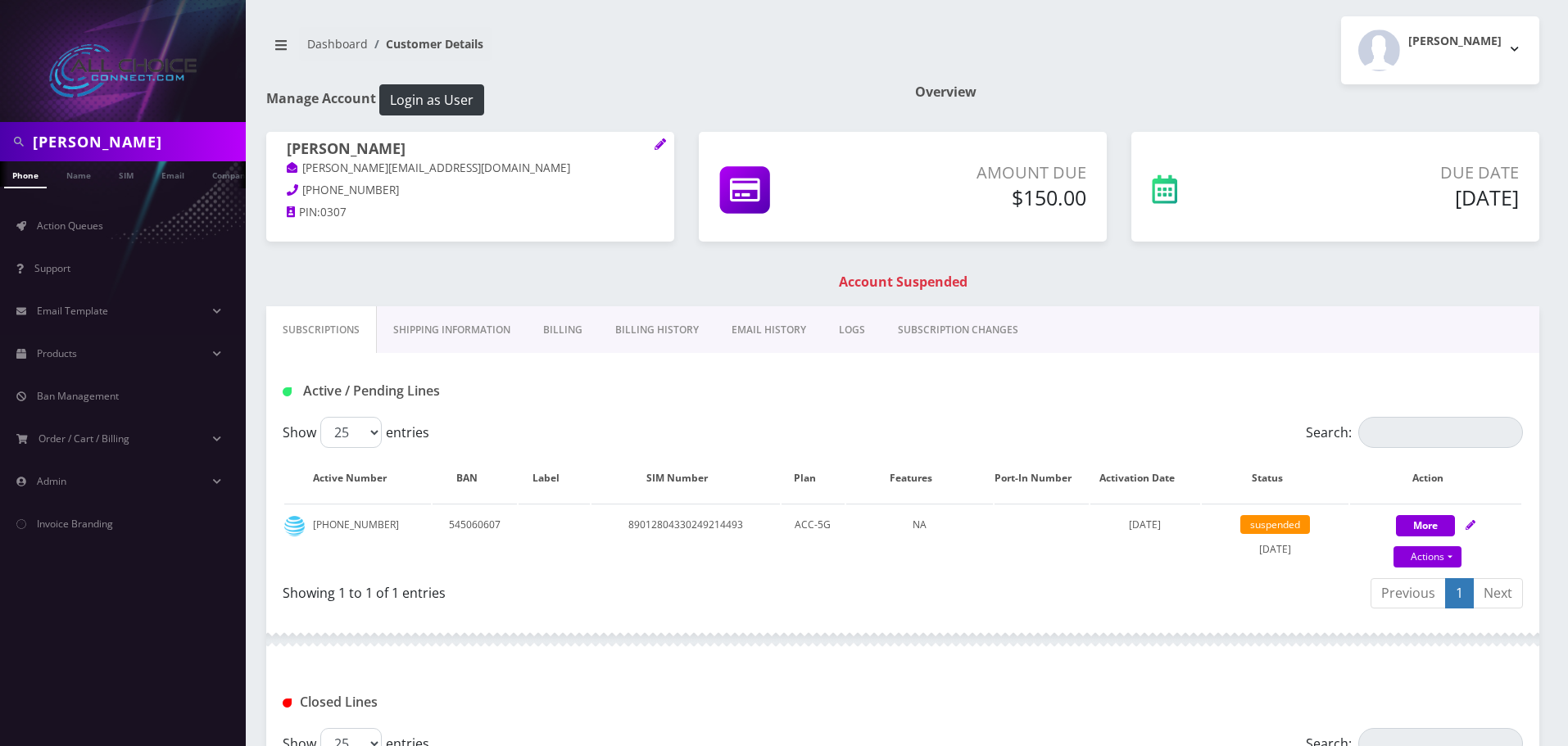
click at [575, 333] on link "Billing" at bounding box center [563, 330] width 72 height 48
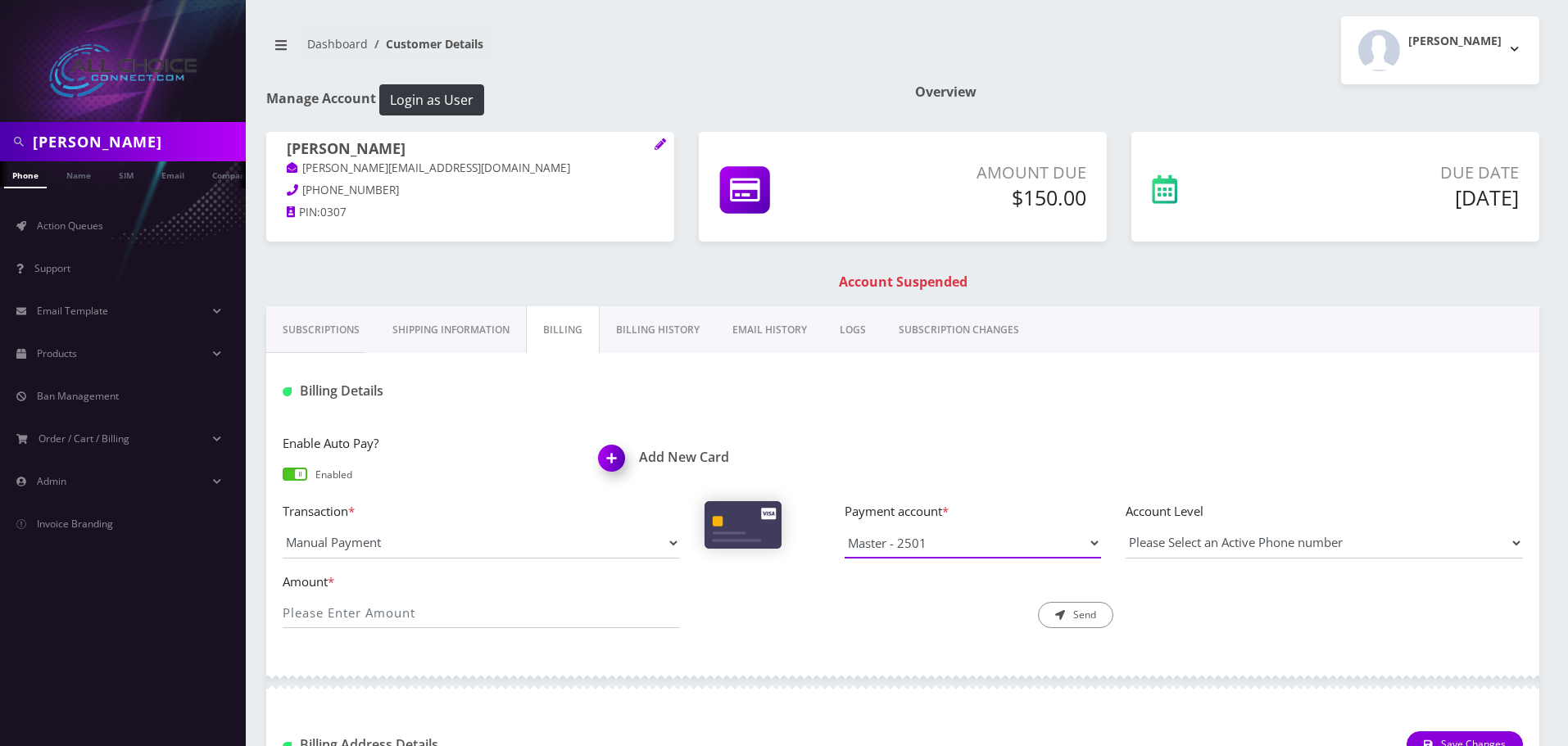
click at [1056, 547] on select "Master - 2501 Master - 2501" at bounding box center [973, 543] width 256 height 31
click at [619, 462] on img at bounding box center [615, 463] width 49 height 49
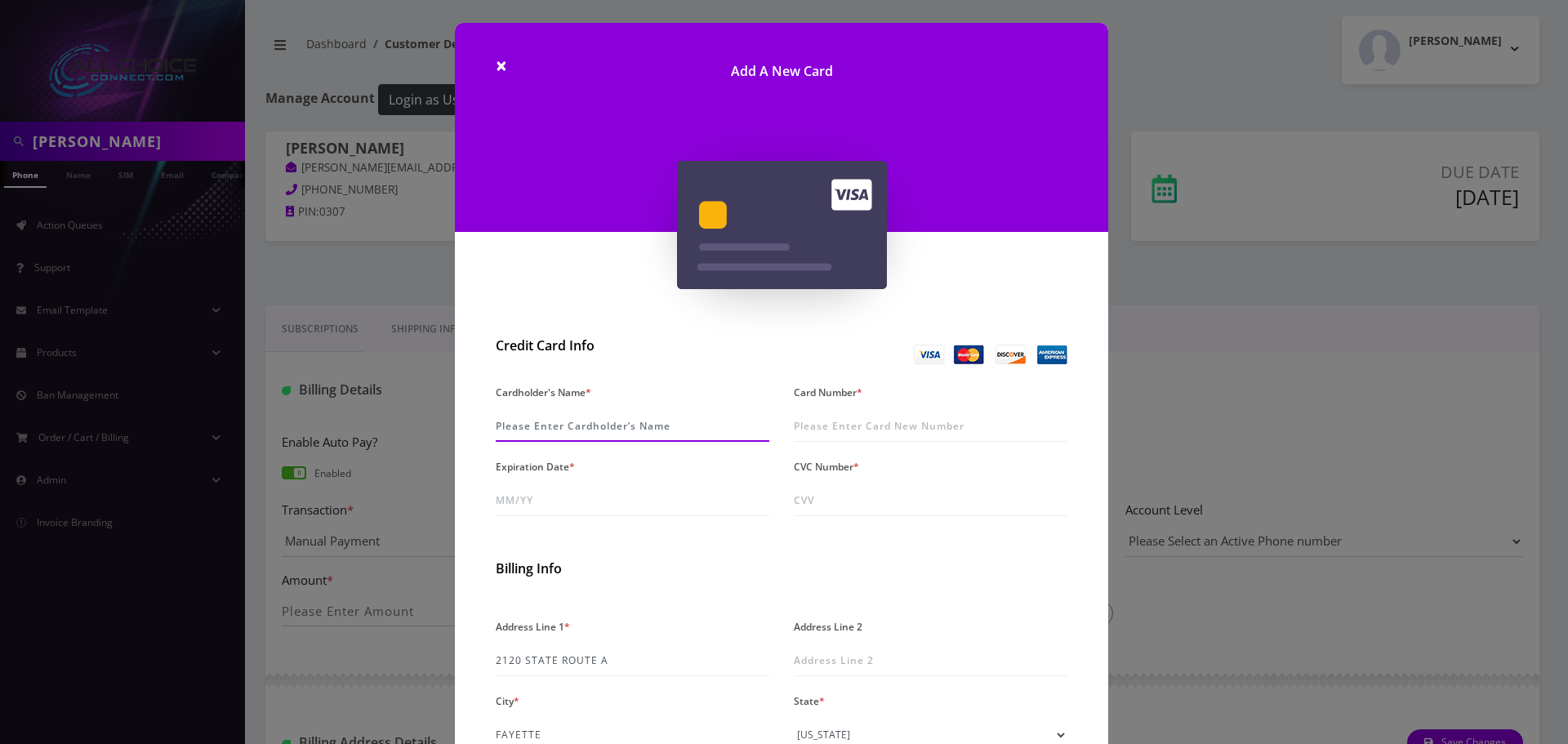
click at [619, 421] on input "Cardholder's Name *" at bounding box center [632, 426] width 273 height 31
type input "h"
type input "[PERSON_NAME]"
type input "[CREDIT_CARD_NUMBER]"
click at [535, 501] on input "Expiration Date *" at bounding box center [632, 501] width 273 height 31
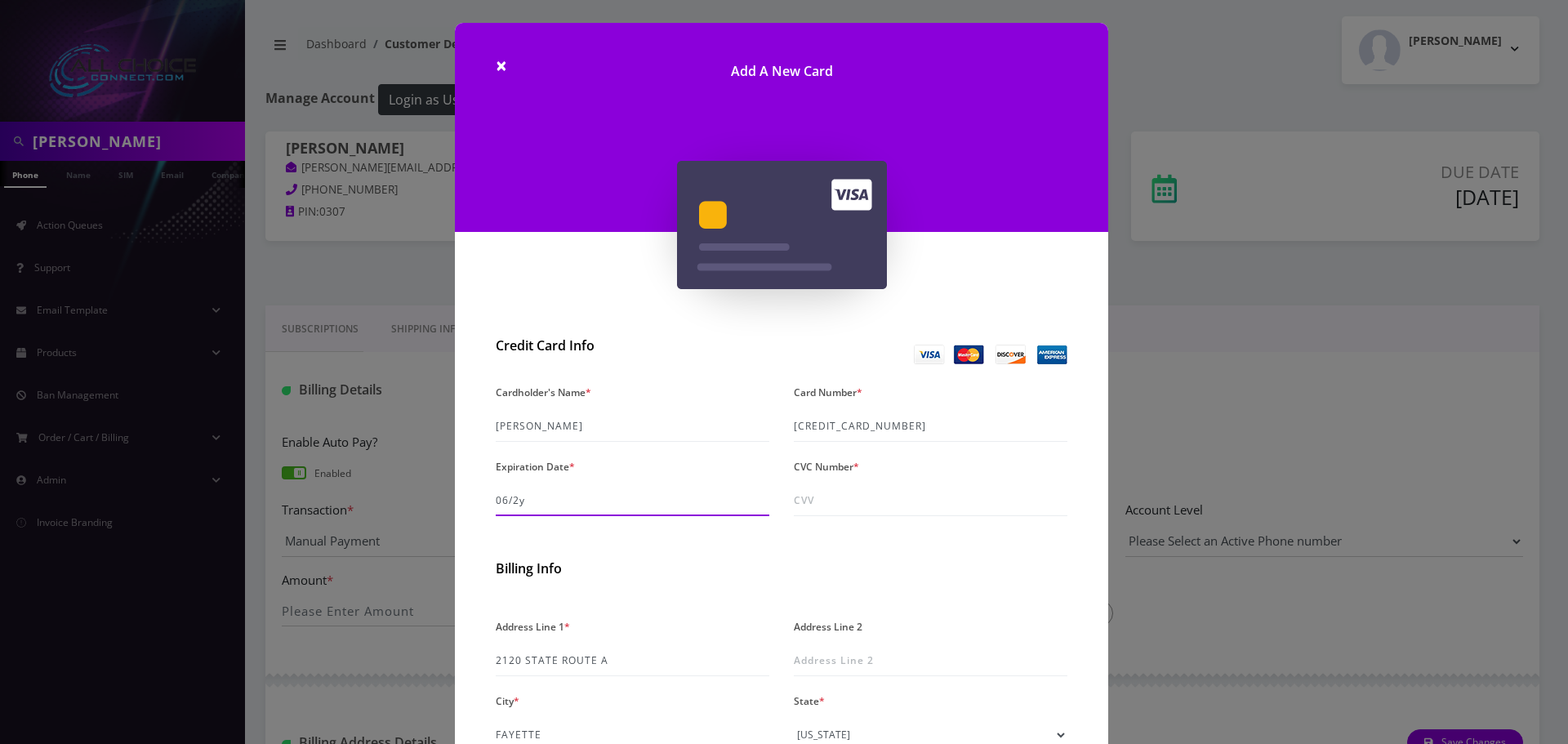
type input "06/26"
click at [833, 503] on input "CVC Number *" at bounding box center [930, 501] width 273 height 31
type input "447"
drag, startPoint x: 913, startPoint y: 424, endPoint x: 638, endPoint y: 414, distance: 275.2
click at [638, 414] on div "Cardholder's Name * Homer Williams Card Number * 4022 0213 0006 7479 Expiration…" at bounding box center [781, 455] width 596 height 149
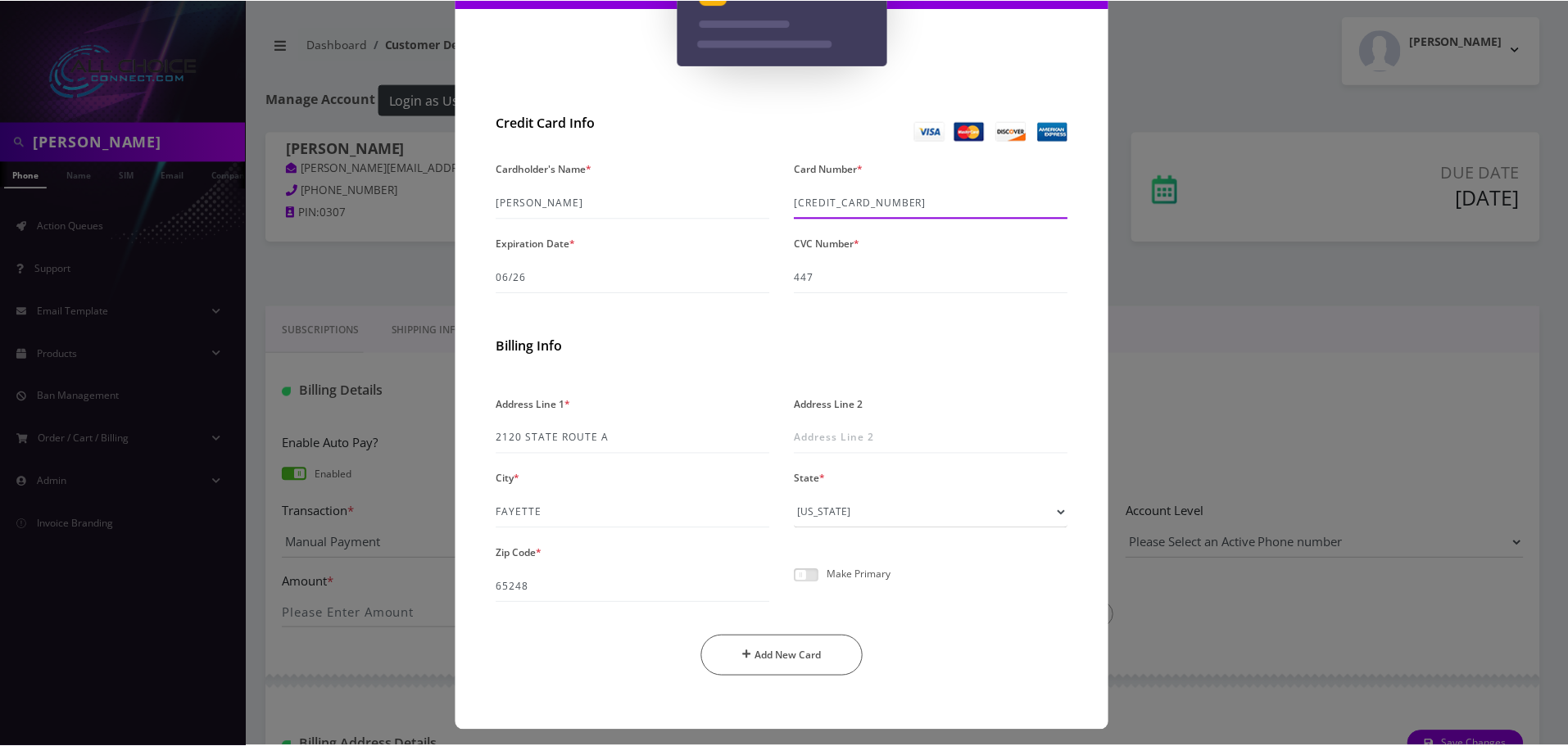
scroll to position [231, 0]
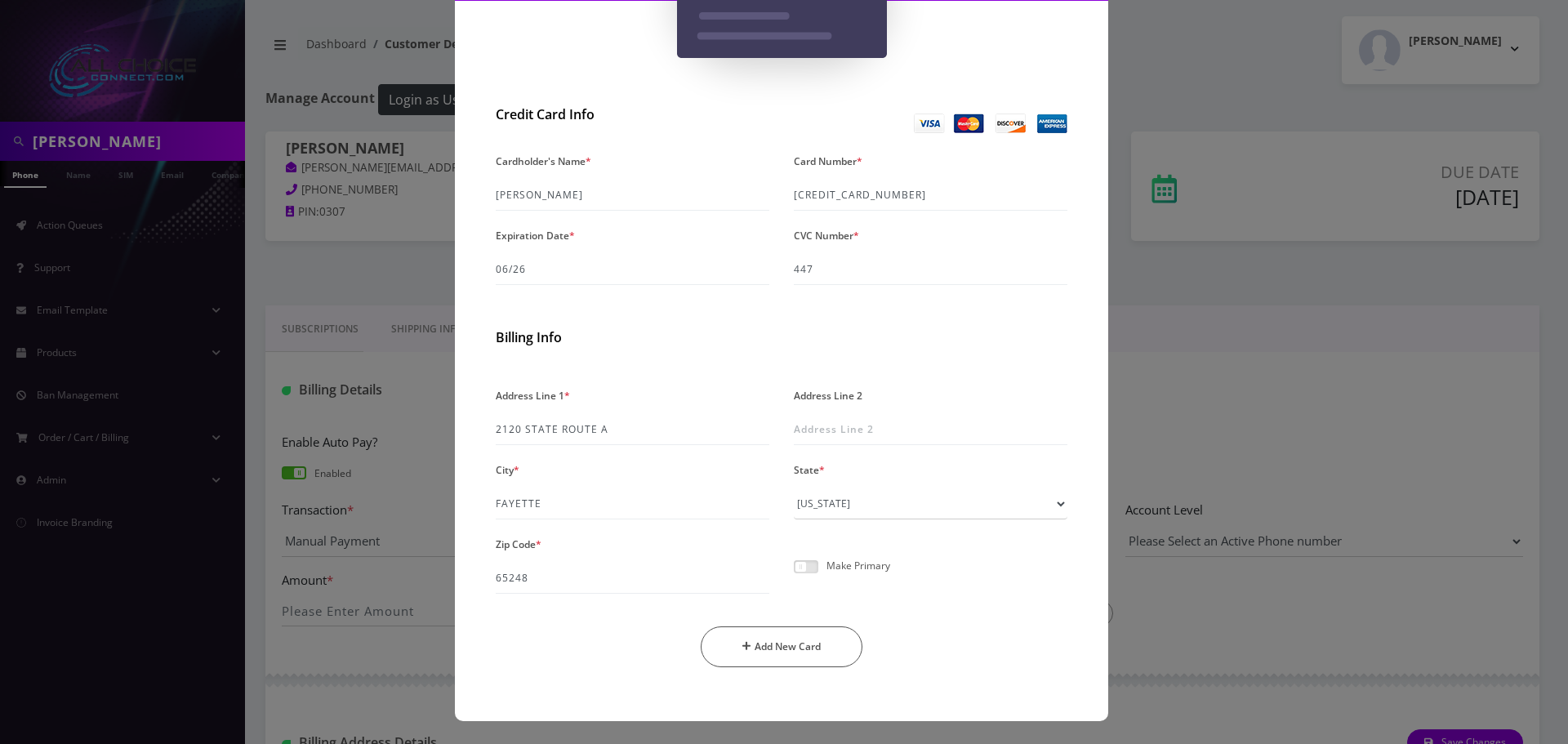
click at [800, 568] on span at bounding box center [805, 566] width 25 height 13
click at [793, 575] on input "checkbox" at bounding box center [793, 575] width 0 height 0
click at [806, 640] on button "Add New Card" at bounding box center [781, 647] width 163 height 41
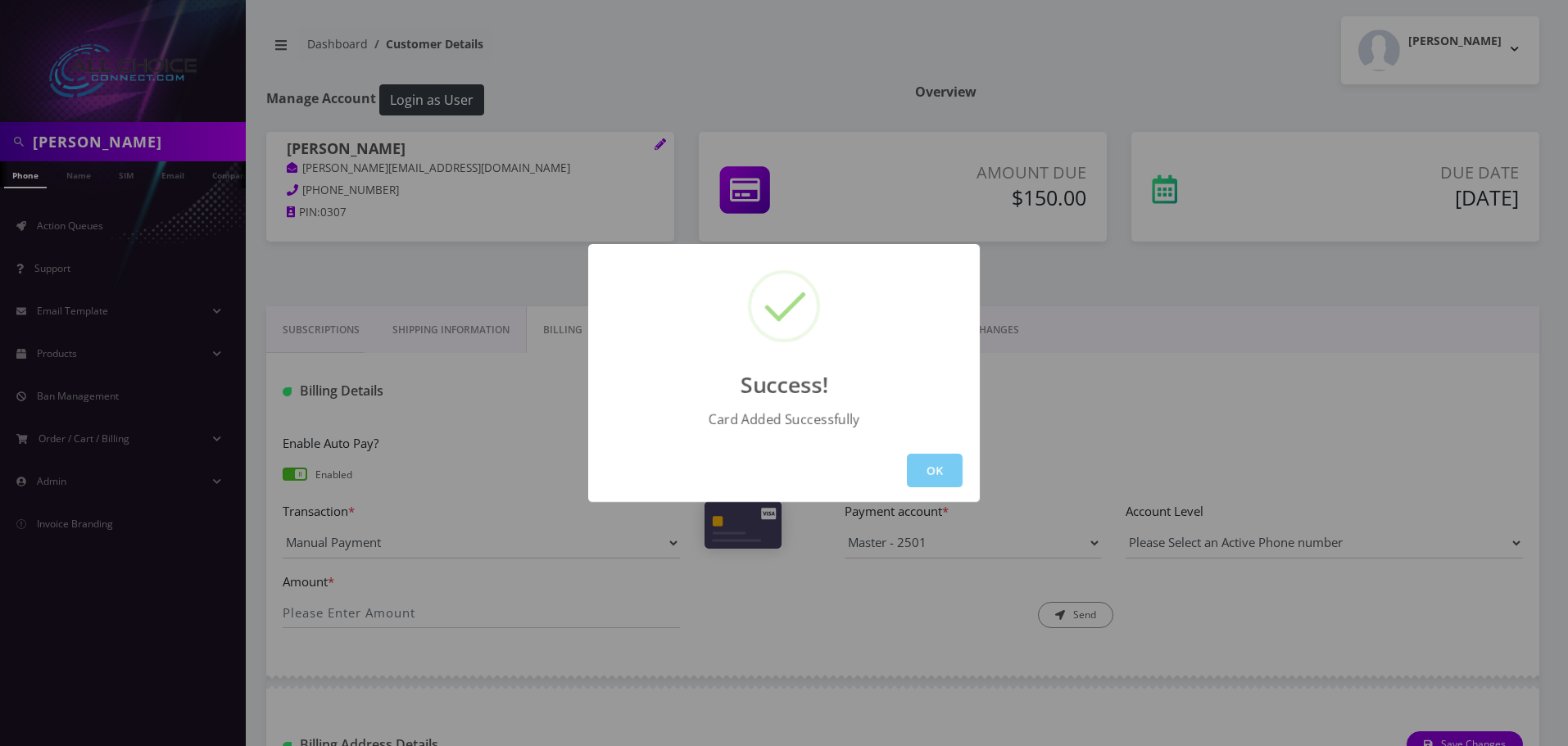
click at [945, 470] on button "OK" at bounding box center [934, 469] width 56 height 33
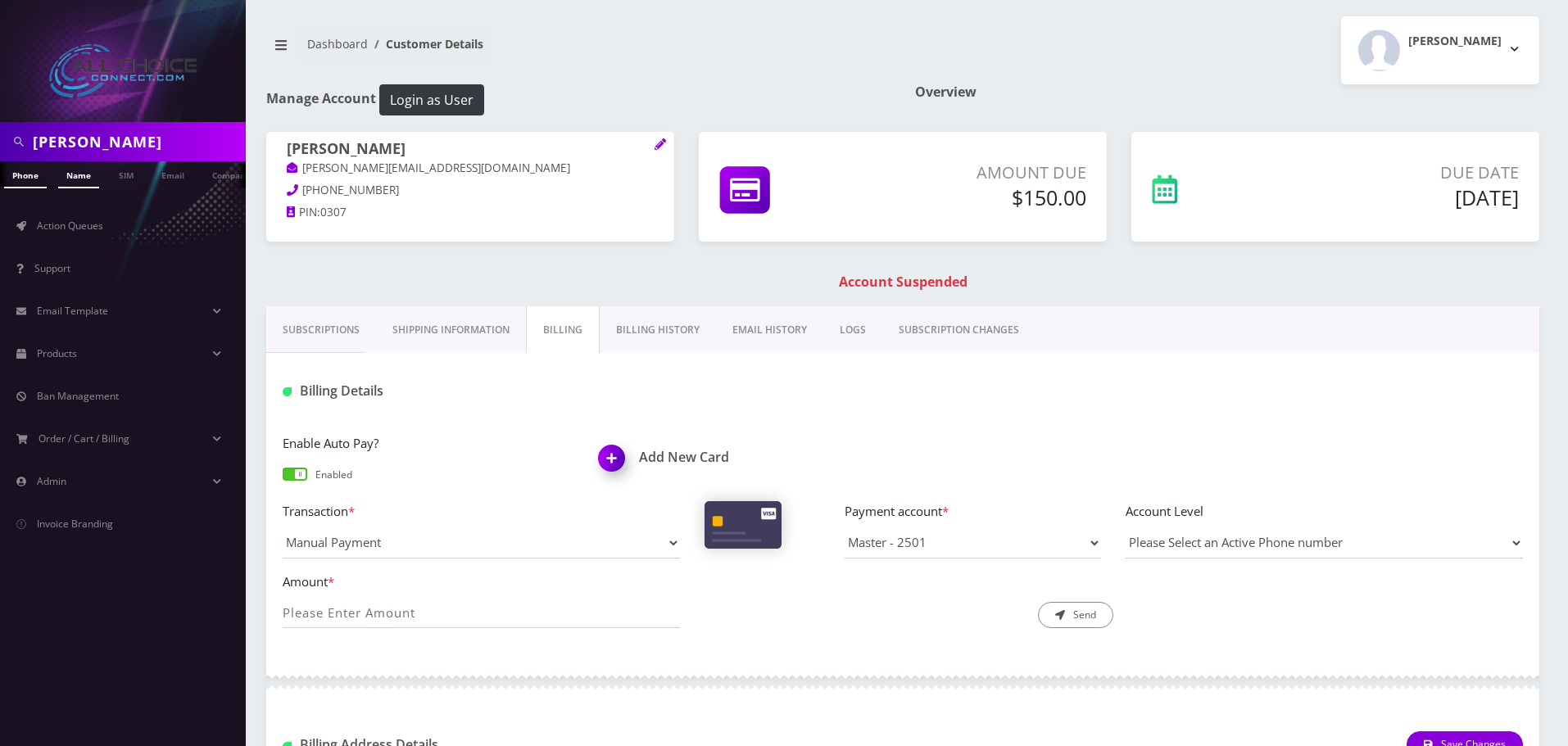
click at [78, 173] on link "Name" at bounding box center [79, 175] width 41 height 27
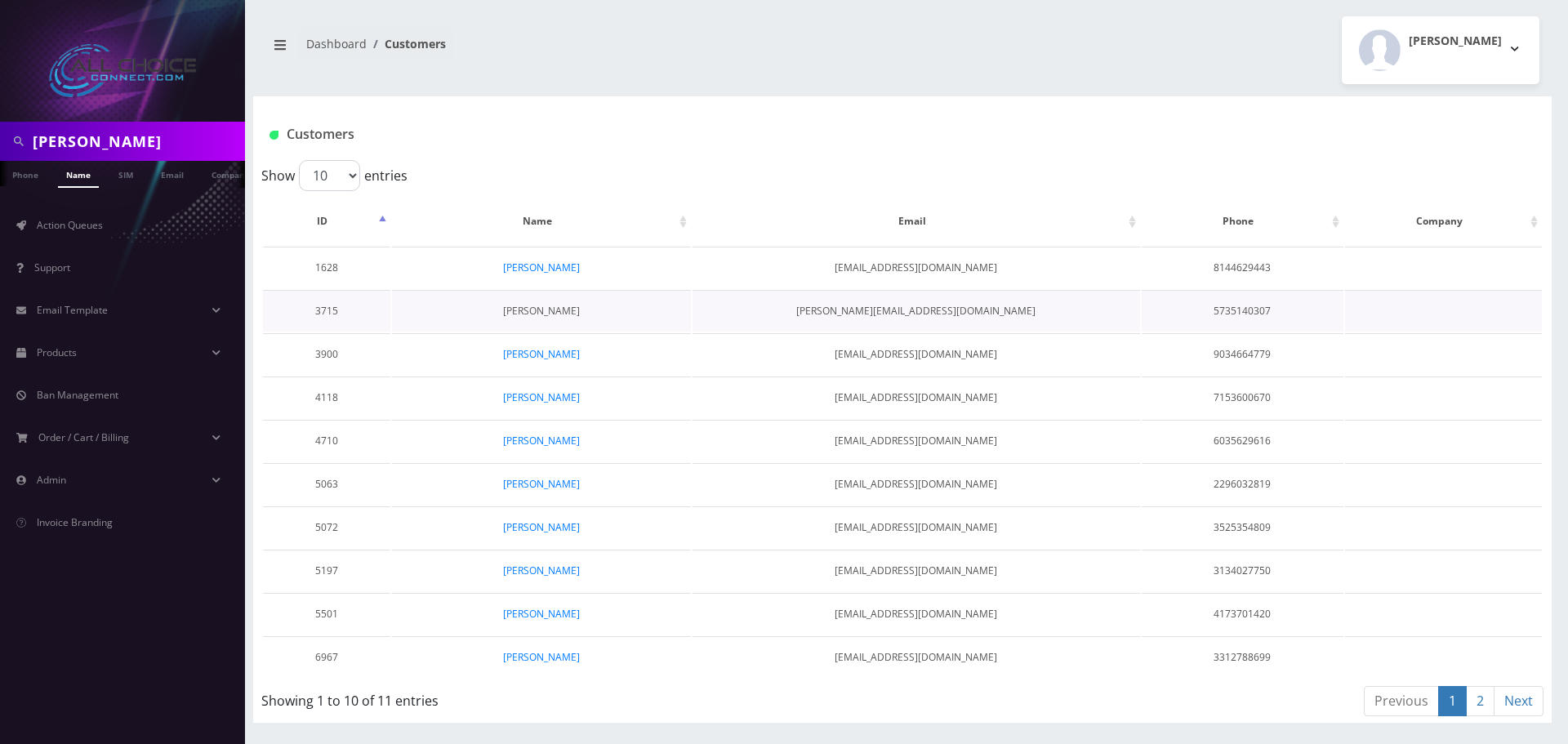
click at [544, 306] on link "[PERSON_NAME]" at bounding box center [541, 311] width 77 height 14
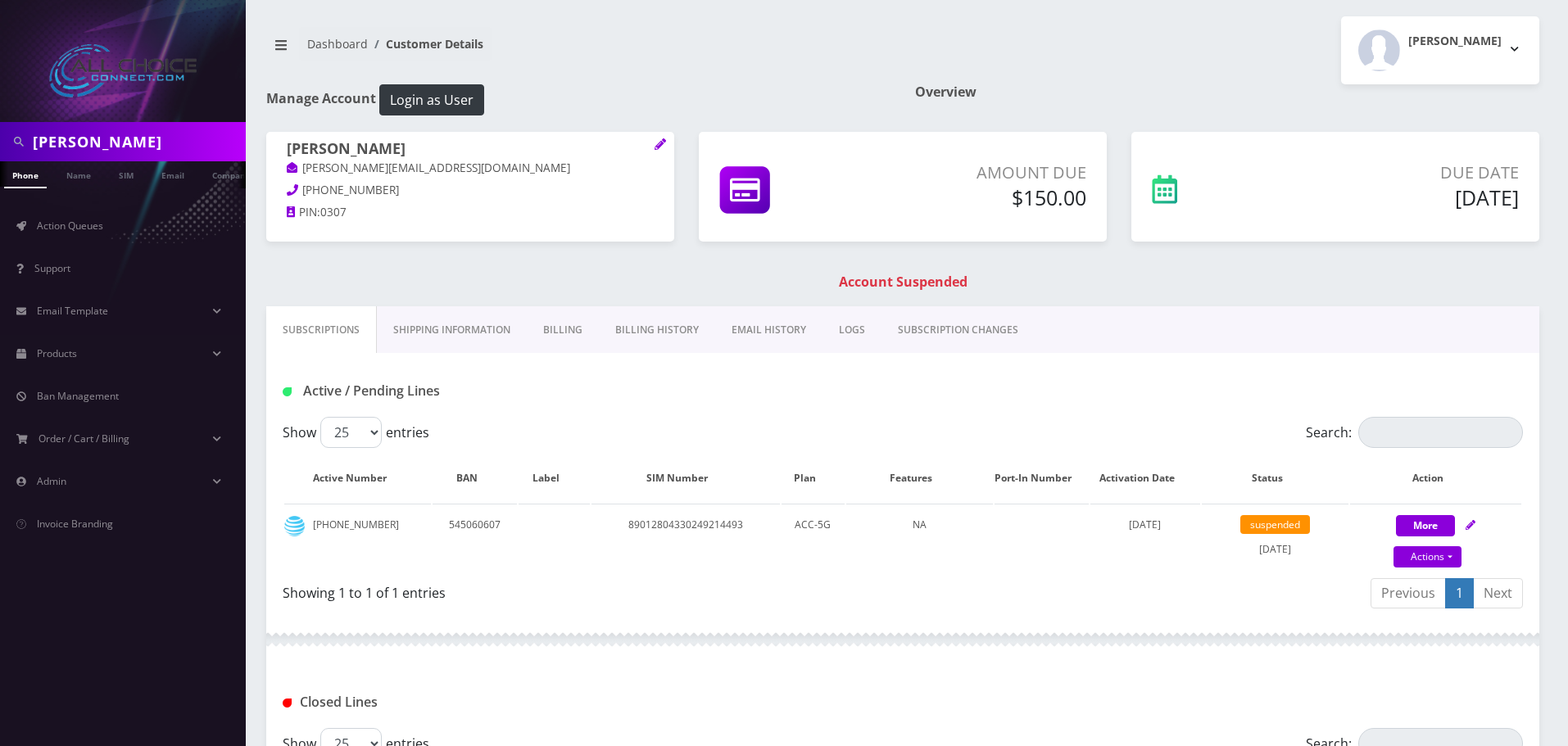
click at [569, 323] on link "Billing" at bounding box center [563, 330] width 72 height 48
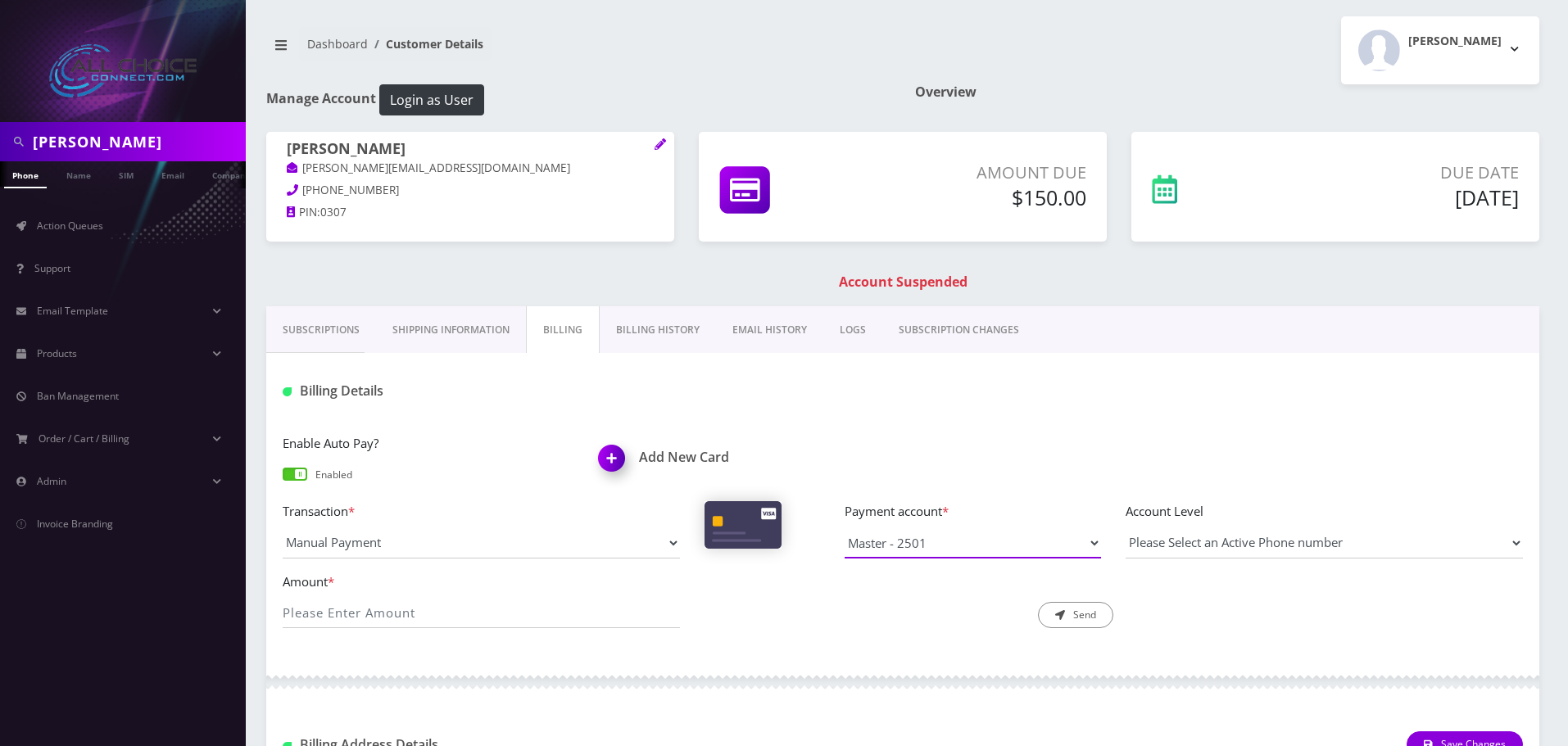
click at [960, 544] on select "Master - 2501 Master - 2501" at bounding box center [973, 543] width 256 height 31
click at [992, 545] on select "Master - 2501 Master - 2501" at bounding box center [973, 543] width 256 height 31
click at [427, 112] on button "Login as User" at bounding box center [431, 100] width 105 height 31
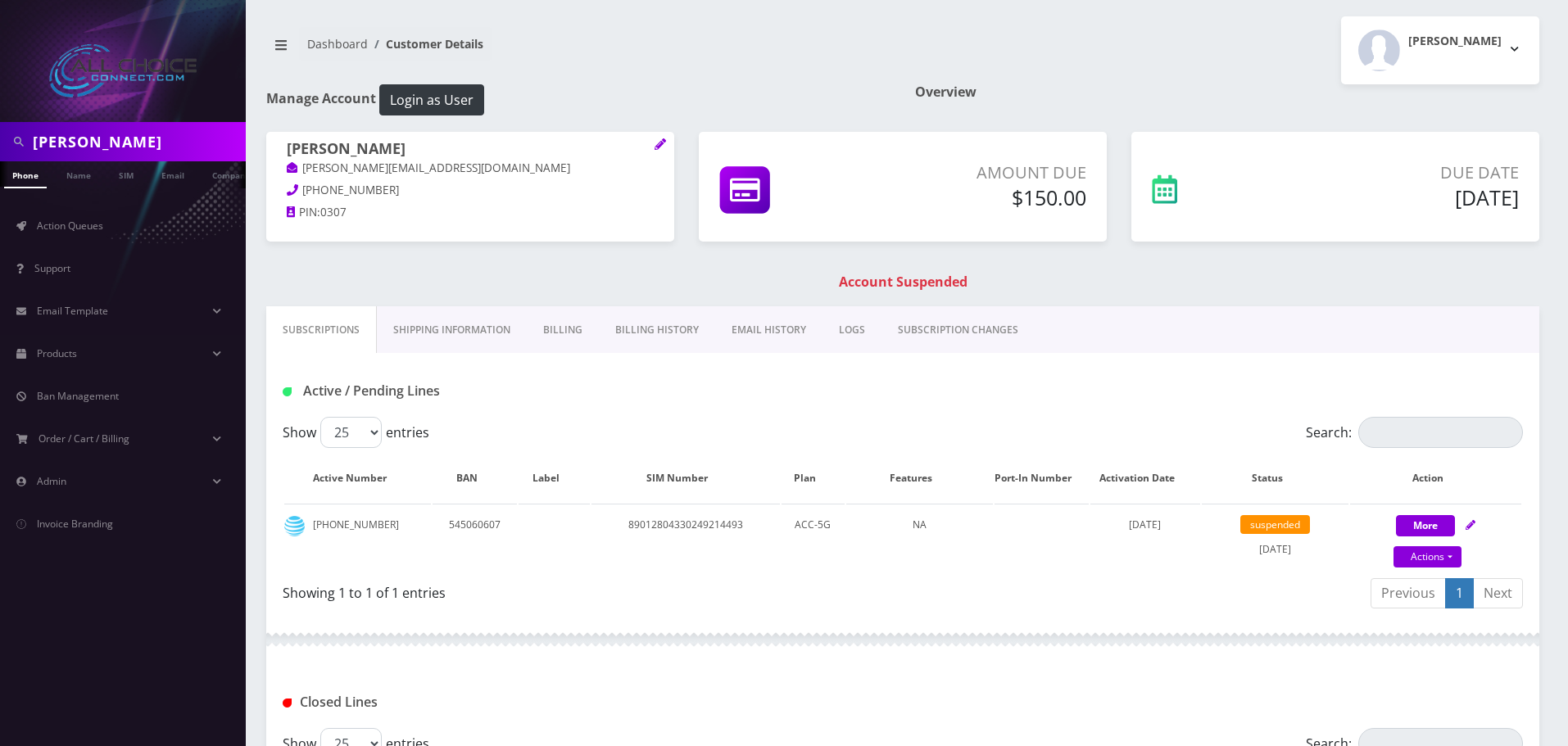
click at [550, 334] on link "Billing" at bounding box center [563, 330] width 72 height 48
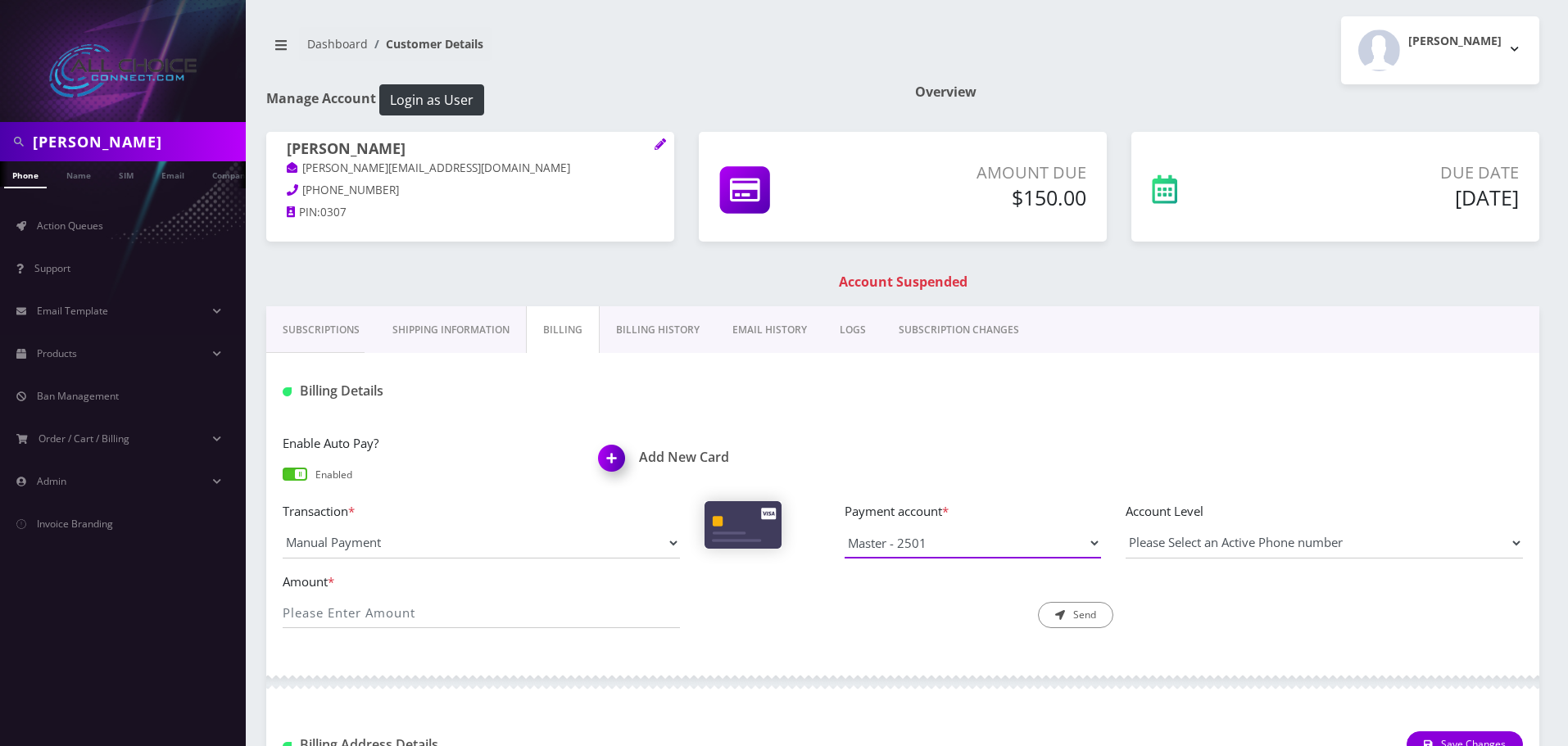
click at [956, 531] on select "Master - 2501 Master - 0417" at bounding box center [973, 543] width 256 height 31
click at [372, 600] on input "Amount *" at bounding box center [481, 612] width 397 height 31
type input "150"
click at [952, 533] on select "Master - 2501 Master - 0417" at bounding box center [973, 543] width 256 height 31
select select "10616"
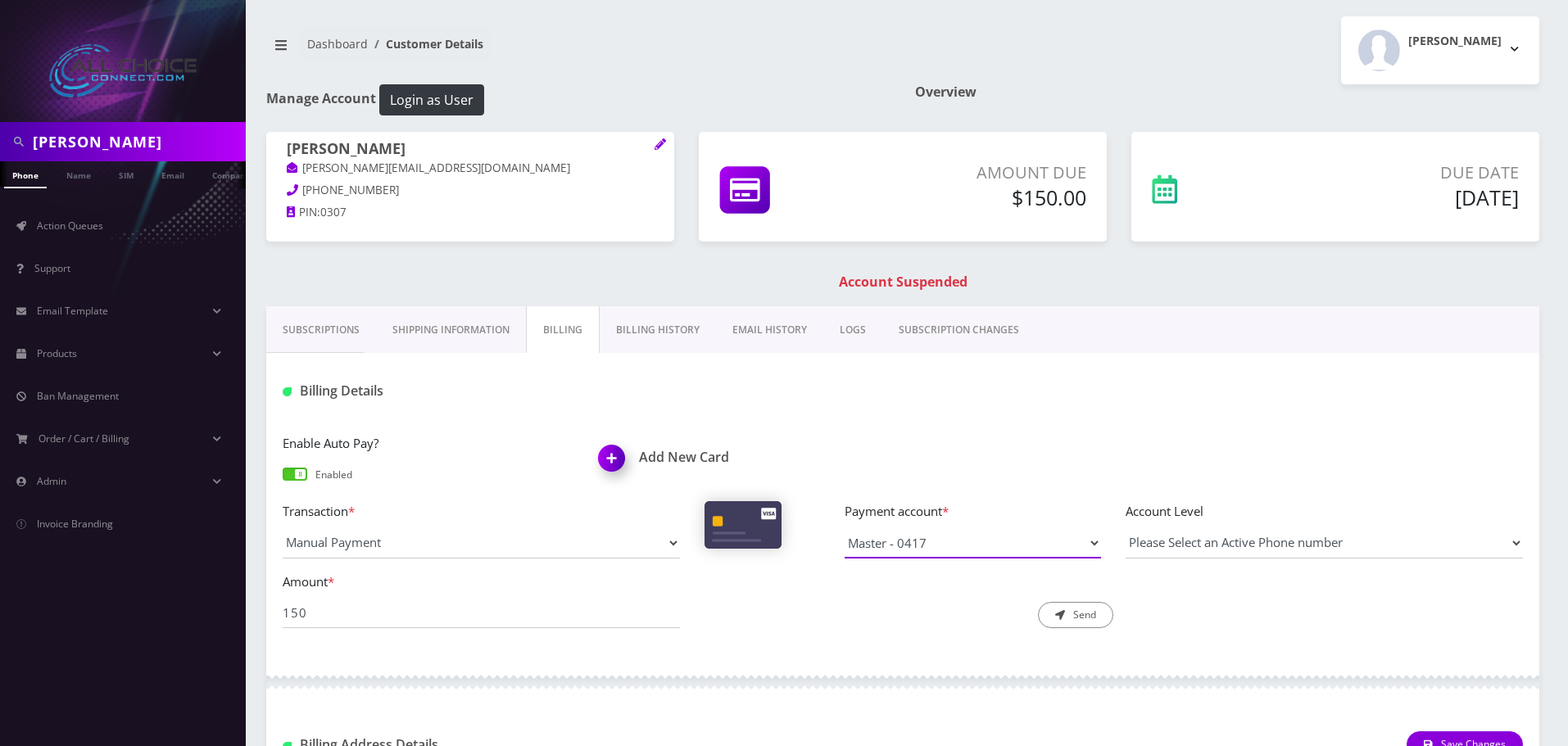
click at [845, 527] on select "Master - 2501 Master - 0417" at bounding box center [973, 543] width 256 height 31
click at [1065, 607] on button "Send" at bounding box center [1075, 615] width 75 height 26
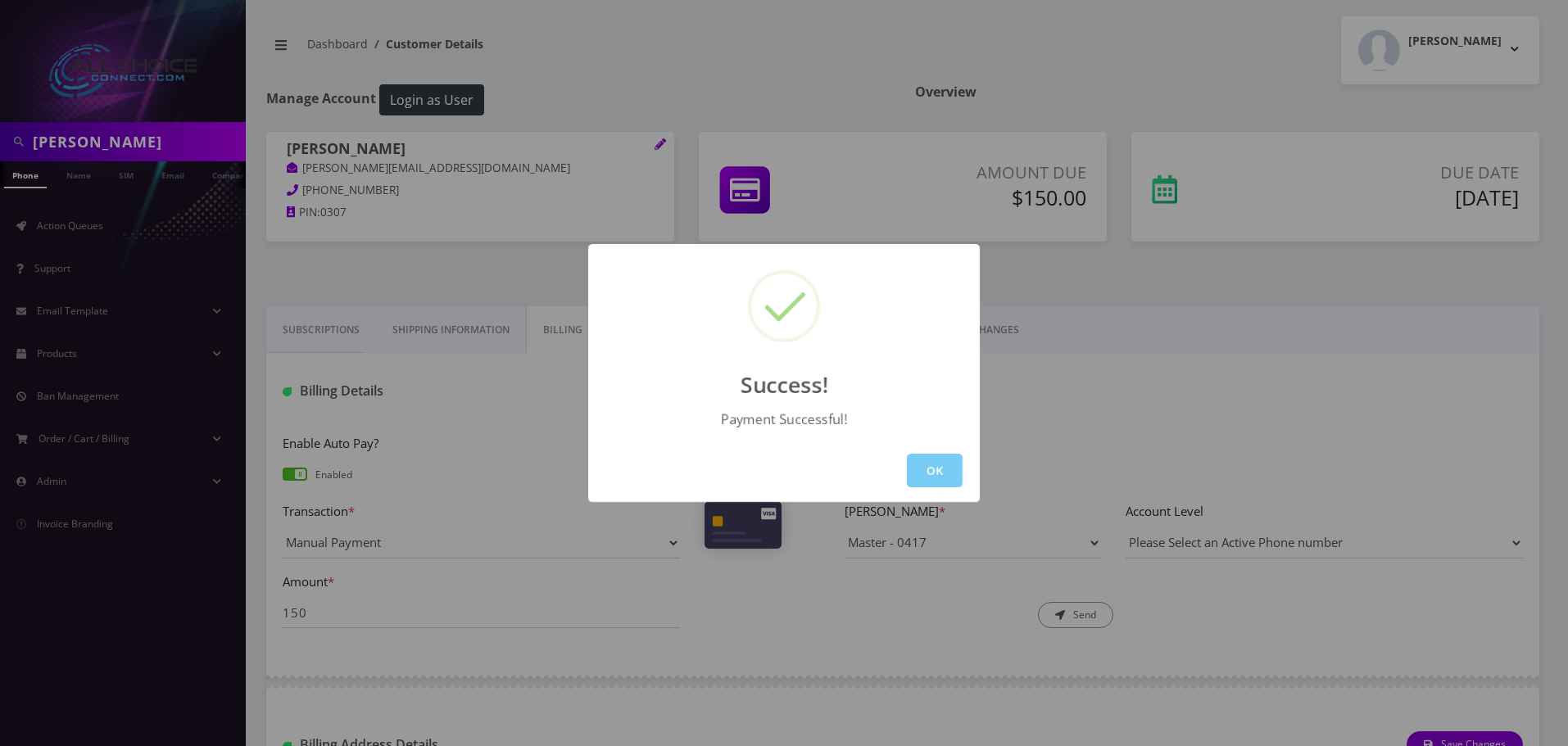
click at [950, 475] on button "OK" at bounding box center [934, 469] width 56 height 33
